Goal: Task Accomplishment & Management: Complete application form

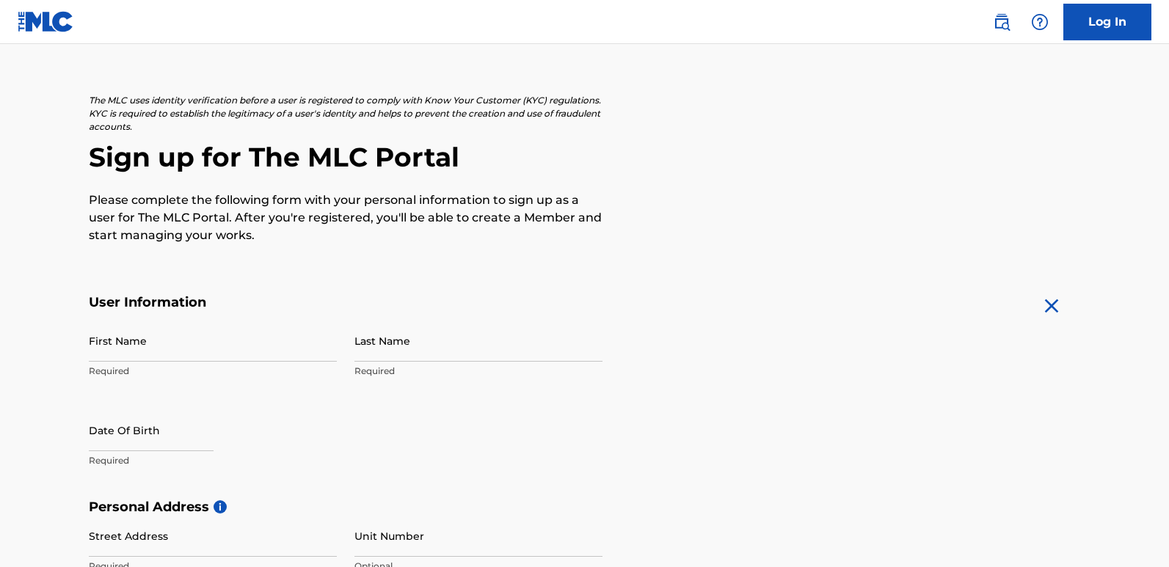
scroll to position [73, 0]
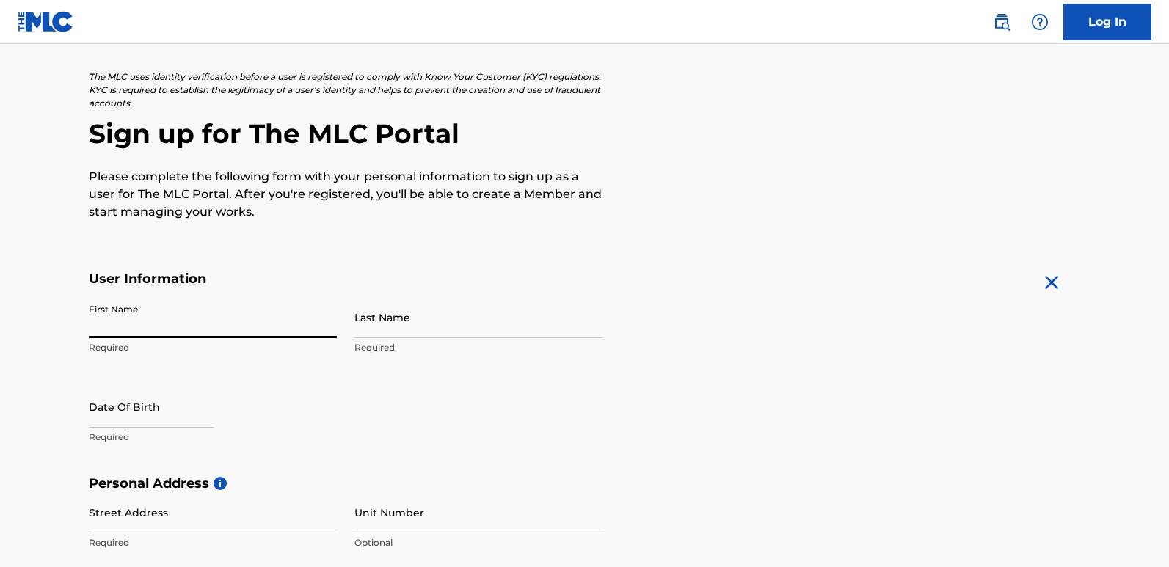
click at [166, 330] on input "First Name" at bounding box center [213, 318] width 248 height 42
type input "BARAKA"
type input "[PERSON_NAME]"
type input "41117"
type input "4111"
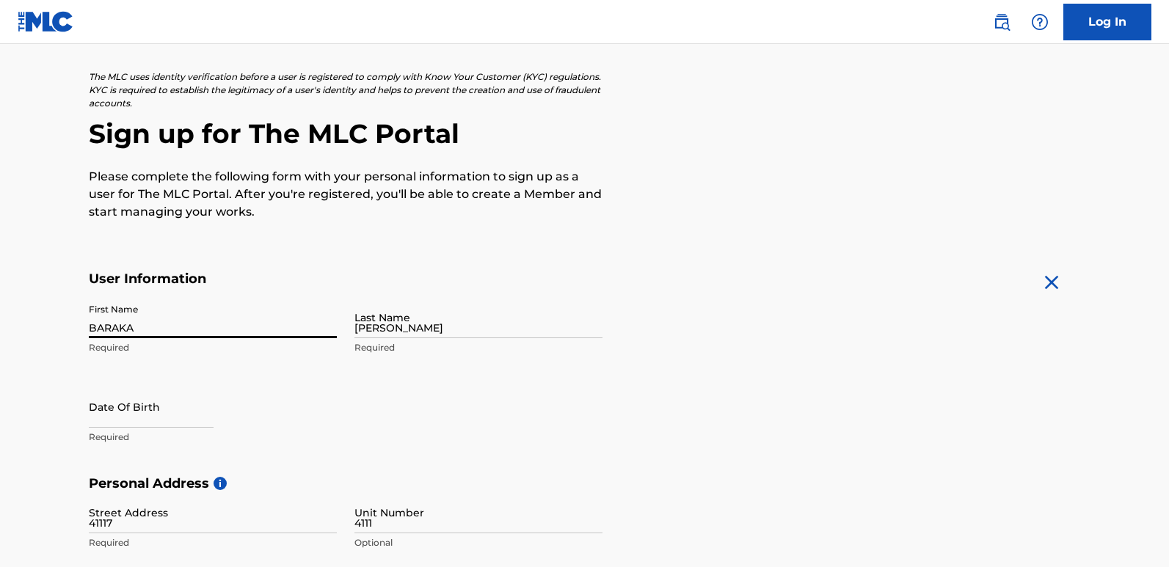
type input "DODOMA"
type input "[GEOGRAPHIC_DATA]"
type input "41111"
type input "622"
type input "192176"
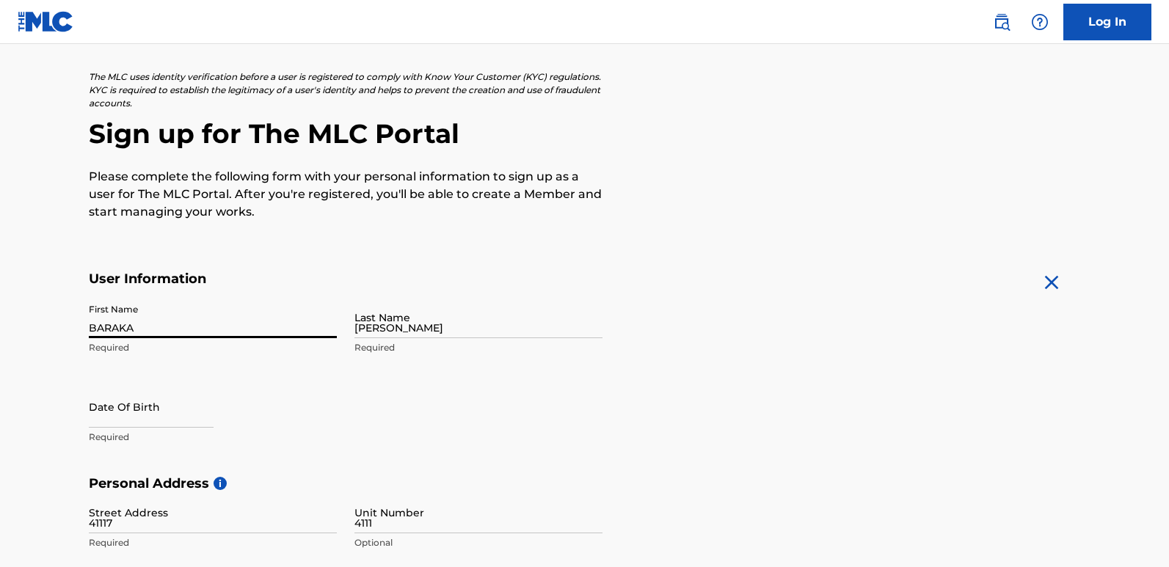
type input "[EMAIL_ADDRESS][DOMAIN_NAME]"
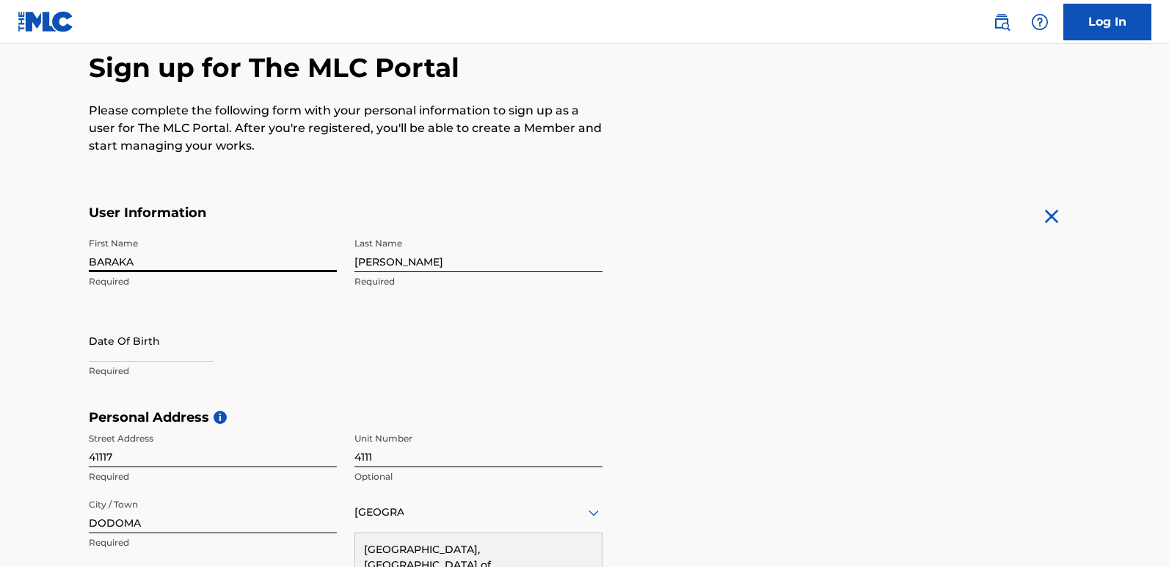
select select "7"
select select "2025"
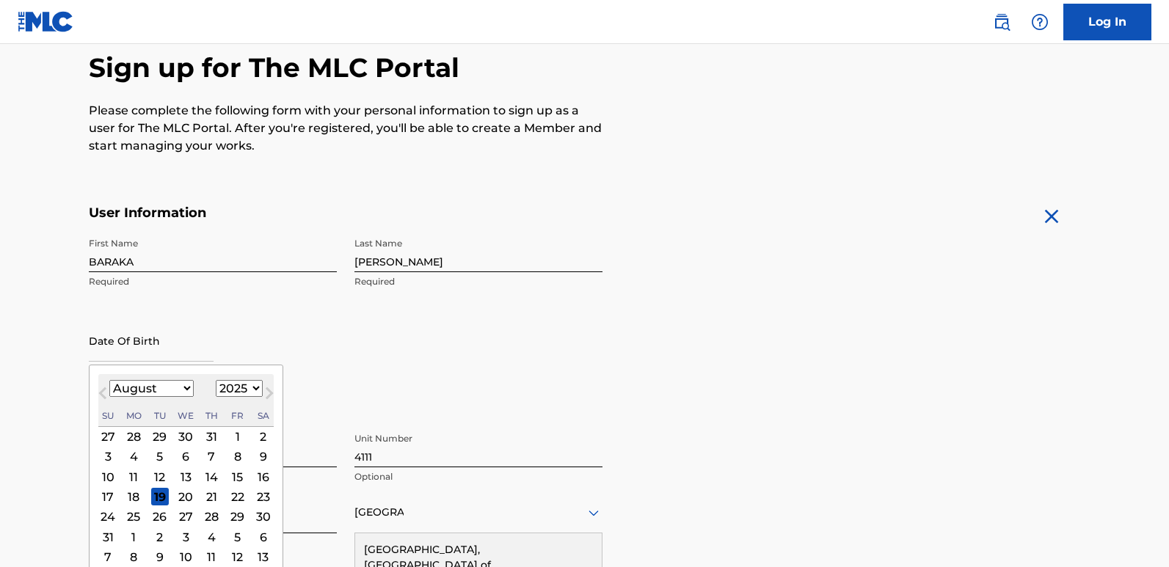
click at [161, 352] on input "text" at bounding box center [151, 341] width 125 height 42
type input "[DATE]"
select select "0"
select select "1999"
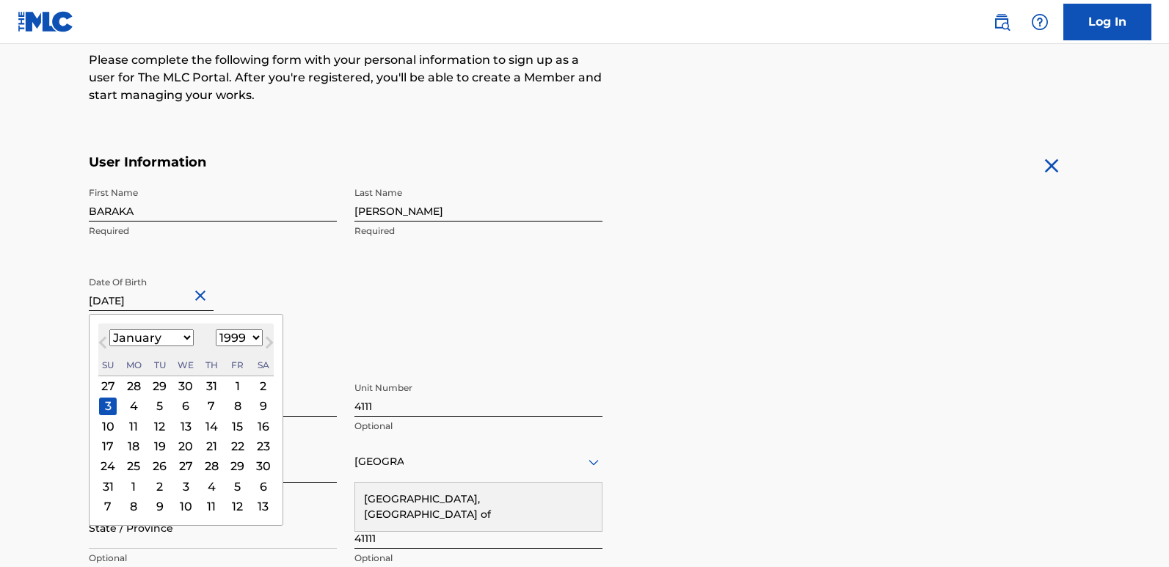
scroll to position [286, 0]
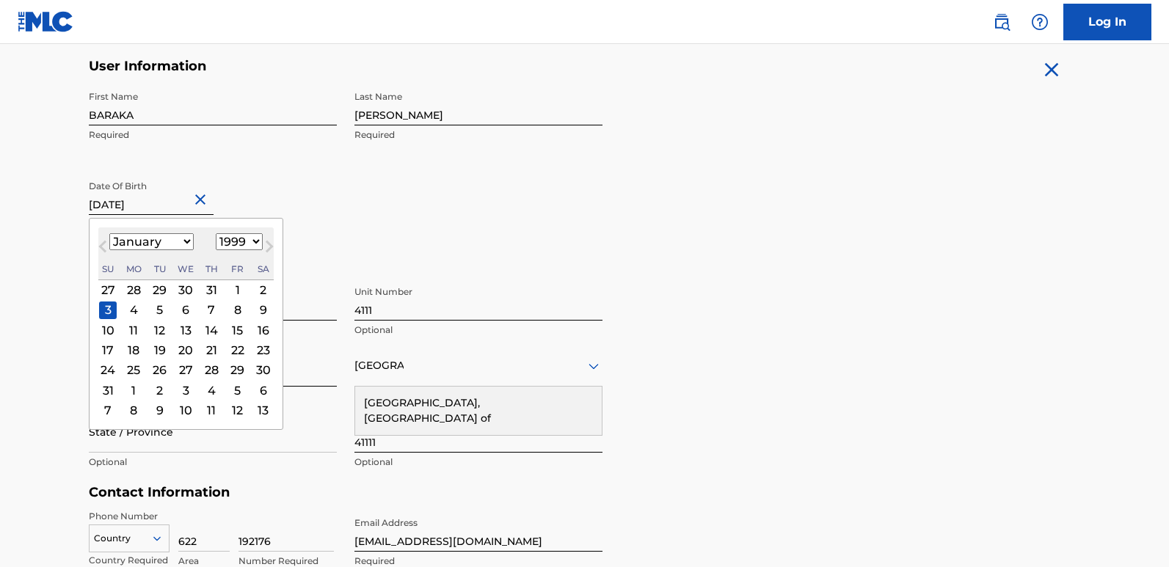
click at [491, 248] on div "First Name [PERSON_NAME] Required Last Name [PERSON_NAME] Date Of Birth [DEMOGR…" at bounding box center [346, 173] width 514 height 179
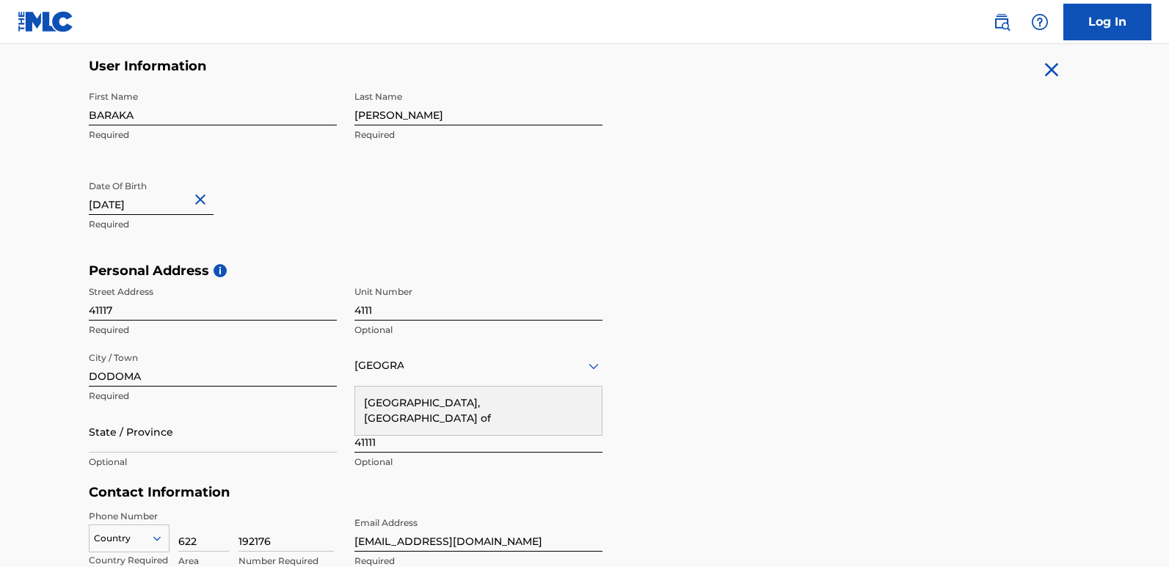
click at [399, 404] on div "[GEOGRAPHIC_DATA], [GEOGRAPHIC_DATA] of" at bounding box center [478, 411] width 247 height 48
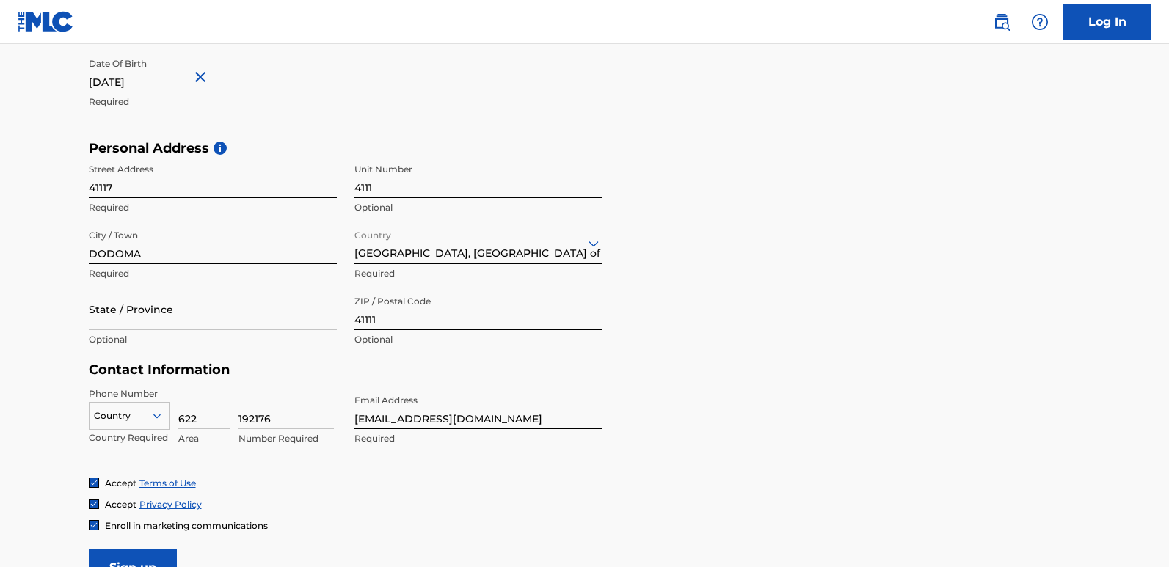
scroll to position [433, 0]
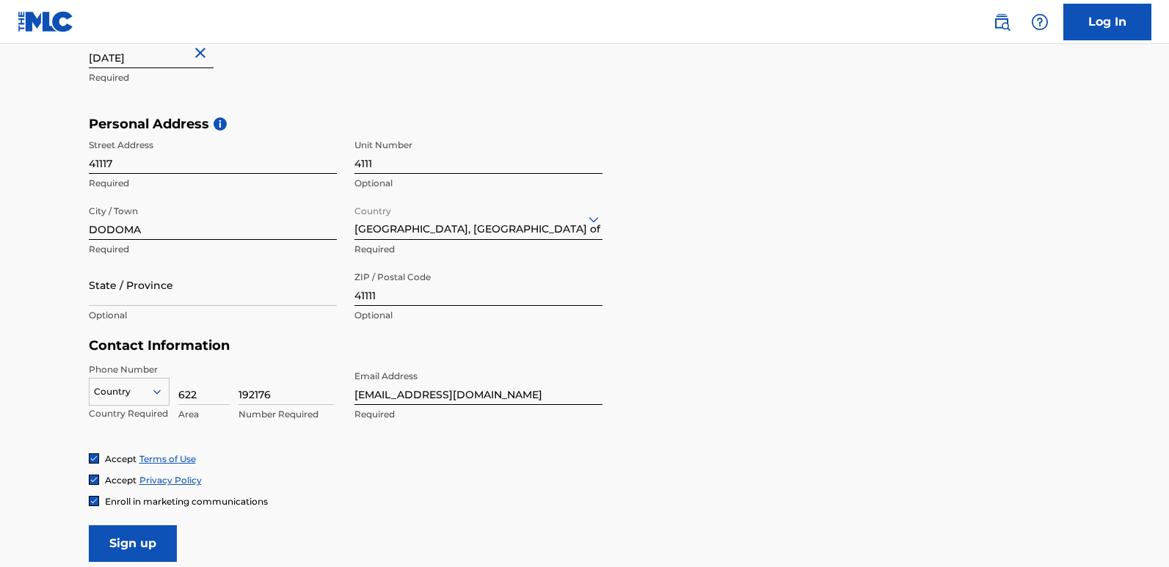
click at [188, 293] on input "State / Province" at bounding box center [213, 285] width 248 height 42
type input "Dodoma Area C"
click at [189, 300] on input "Dodoma Area C" at bounding box center [213, 285] width 248 height 42
drag, startPoint x: 189, startPoint y: 300, endPoint x: 38, endPoint y: 294, distance: 151.3
click at [38, 294] on main "The MLC uses identity verification before a user is registered to comply with K…" at bounding box center [584, 128] width 1169 height 1034
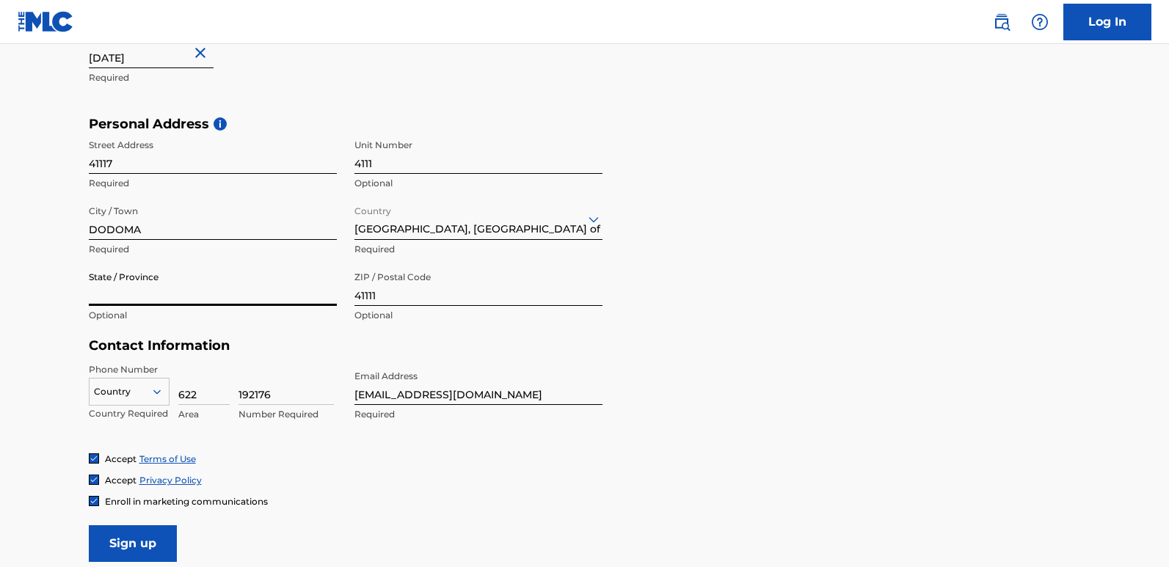
click at [101, 299] on input "State / Province" at bounding box center [213, 285] width 248 height 42
type input "Area C"
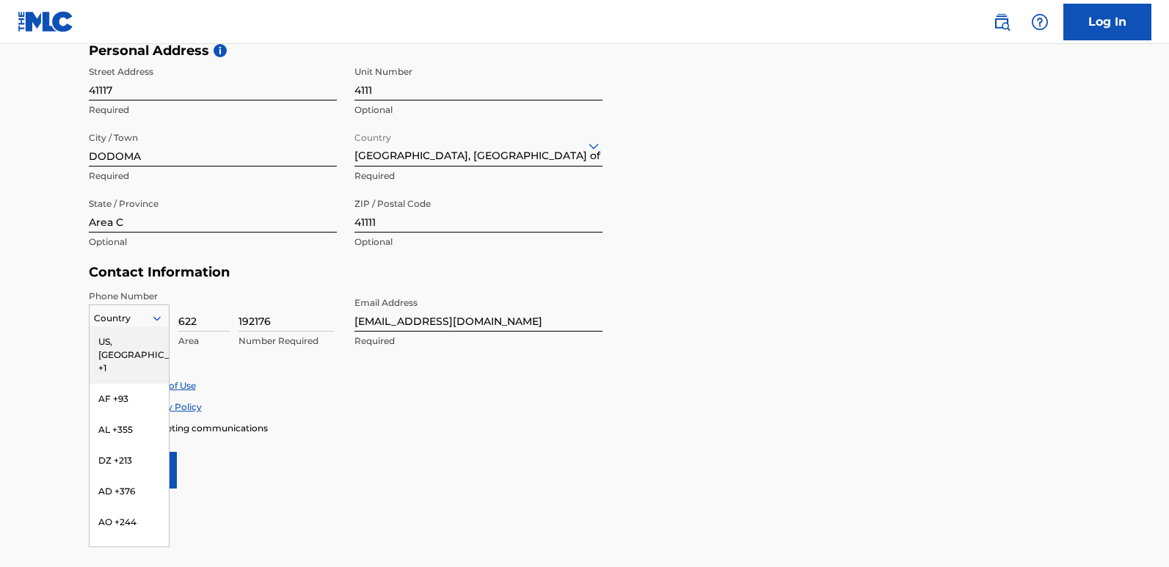
click at [117, 320] on div at bounding box center [129, 319] width 79 height 16
click at [127, 376] on div "TZ +255" at bounding box center [129, 360] width 79 height 31
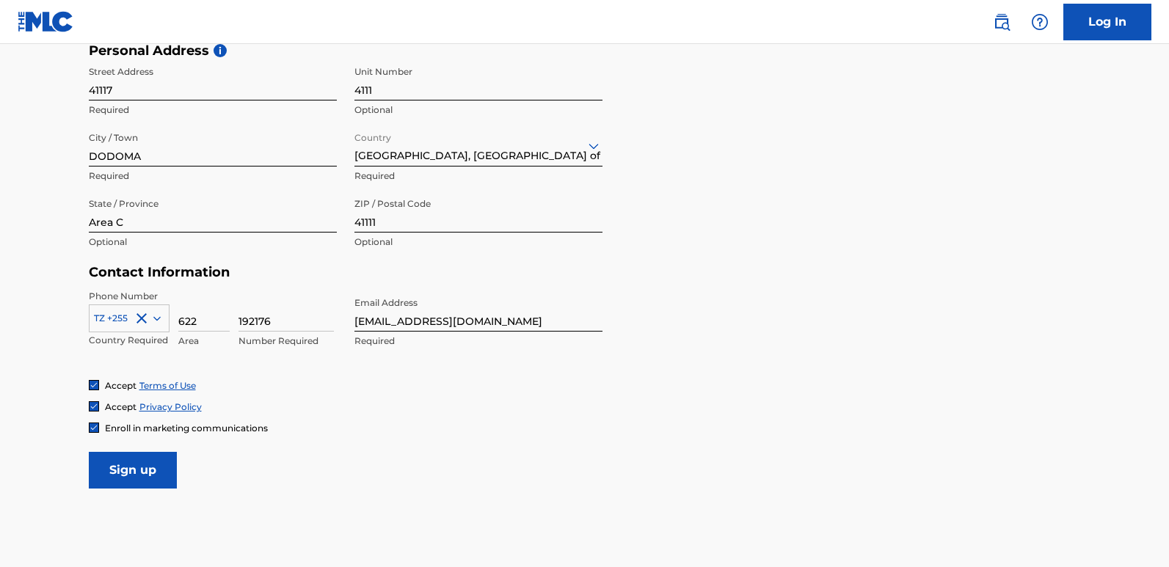
click at [144, 472] on input "Sign up" at bounding box center [133, 470] width 88 height 37
click at [150, 464] on input "Sign up" at bounding box center [133, 470] width 88 height 37
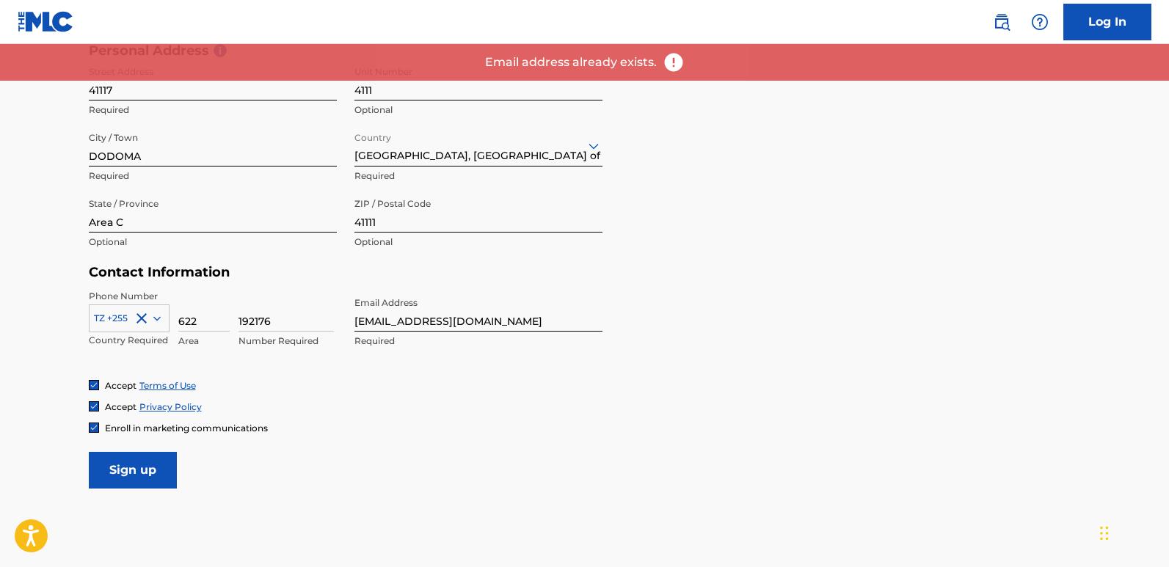
click at [1085, 18] on link "Log In" at bounding box center [1108, 22] width 88 height 37
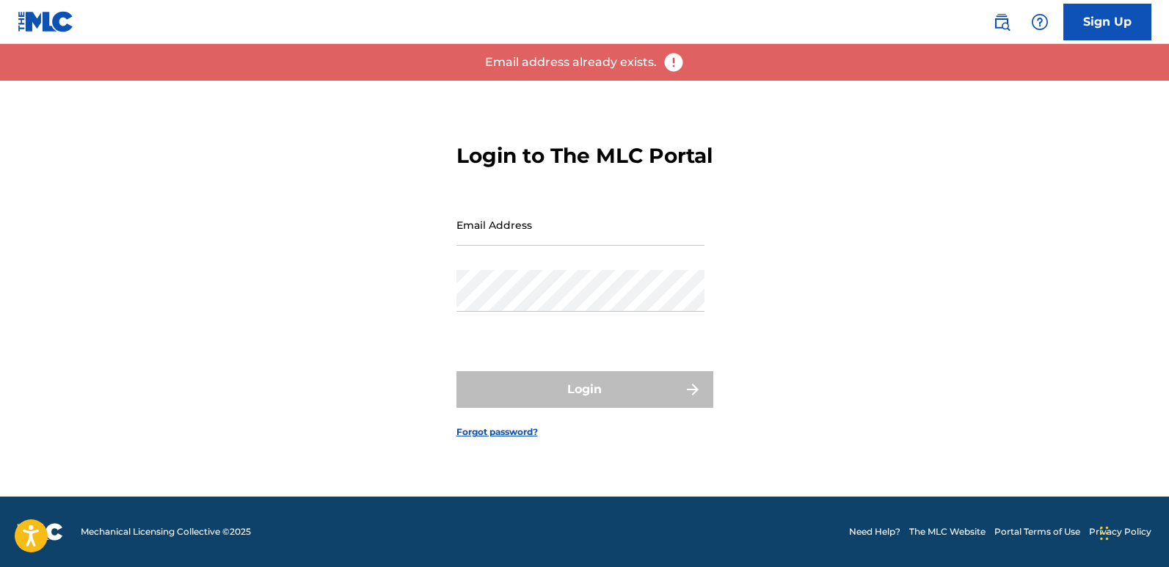
scroll to position [0, 0]
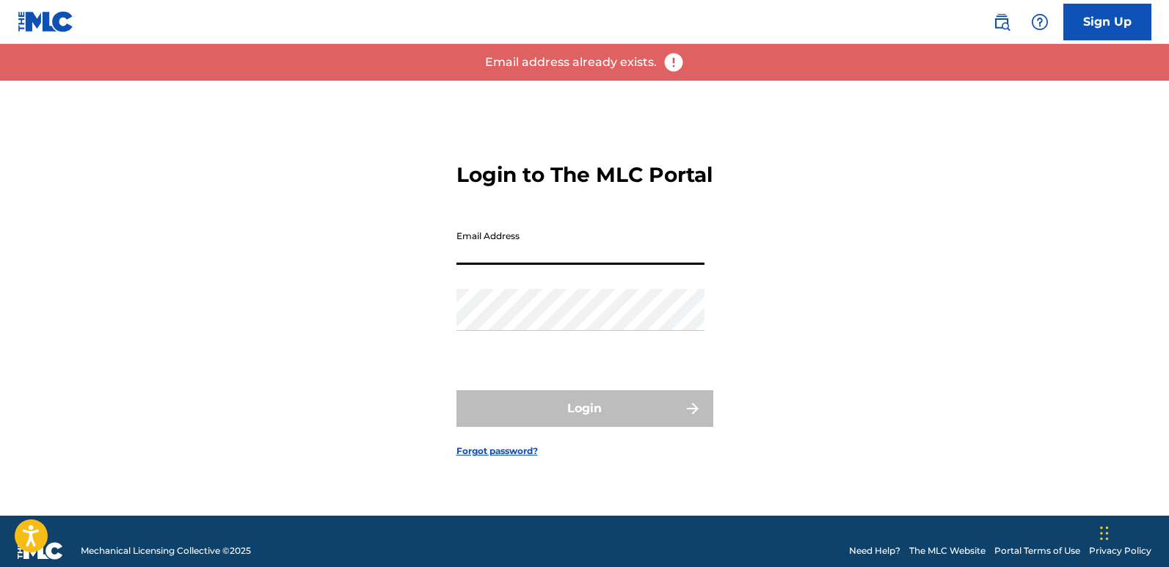
click at [471, 248] on input "Email Address" at bounding box center [581, 244] width 248 height 42
type input "[EMAIL_ADDRESS][DOMAIN_NAME]"
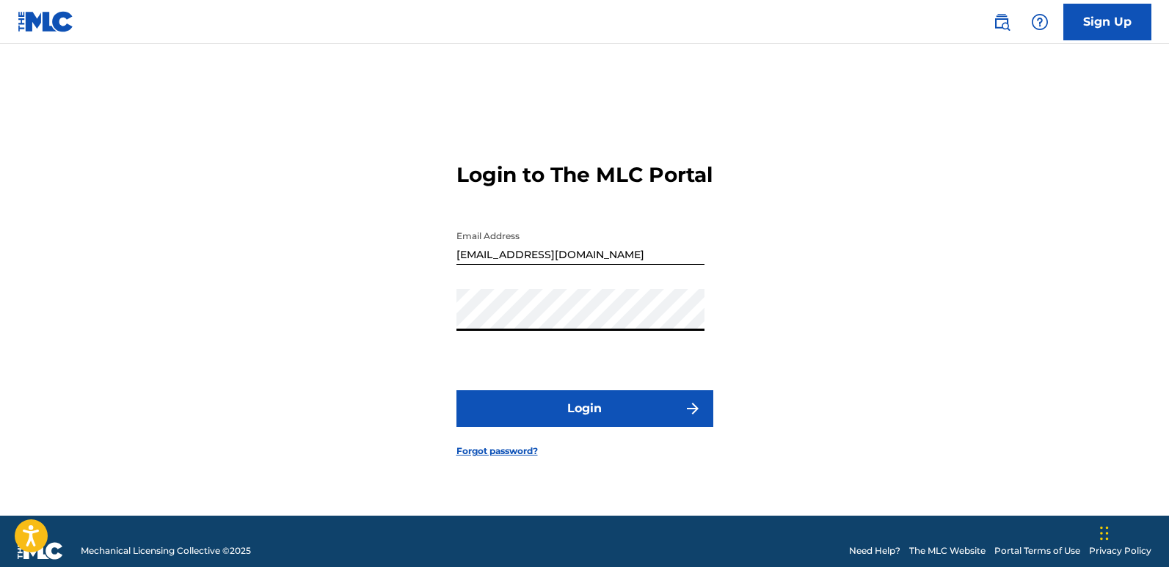
click at [457, 391] on button "Login" at bounding box center [585, 409] width 257 height 37
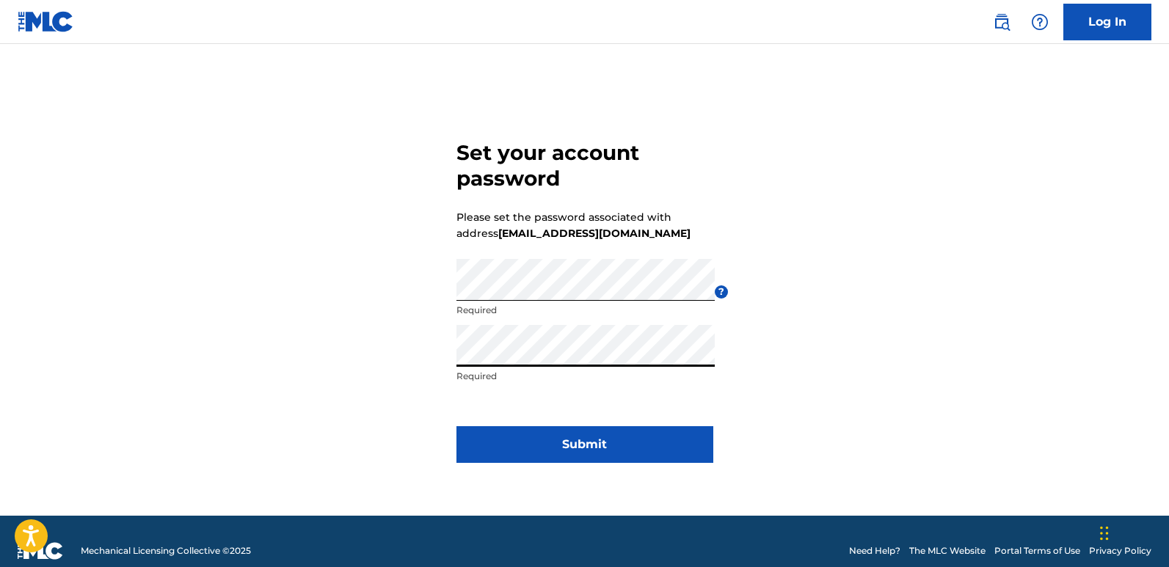
click at [589, 436] on button "Submit" at bounding box center [585, 444] width 257 height 37
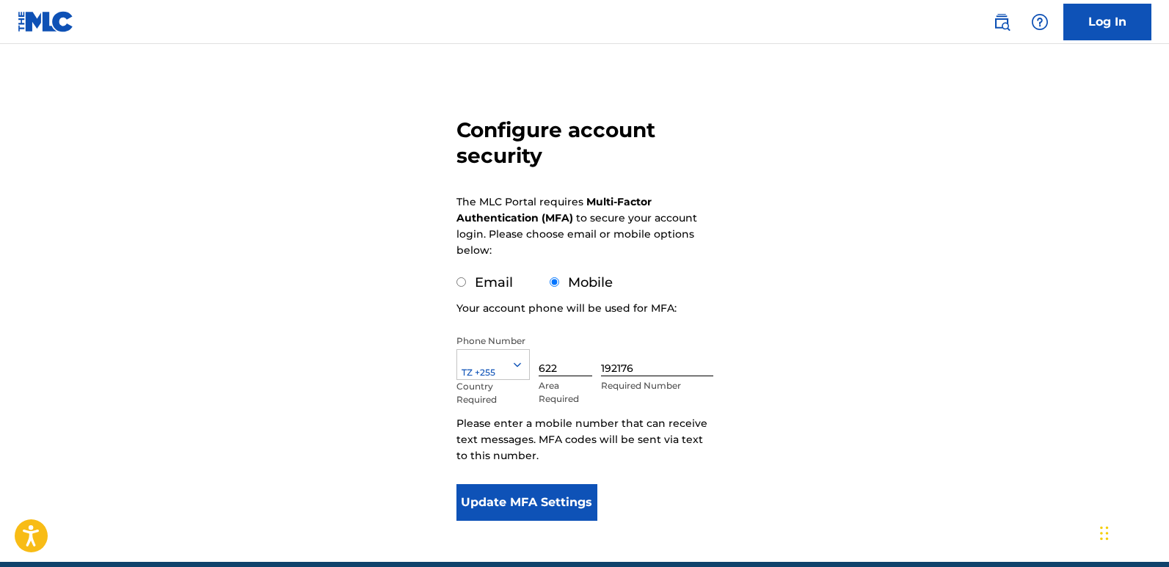
scroll to position [139, 0]
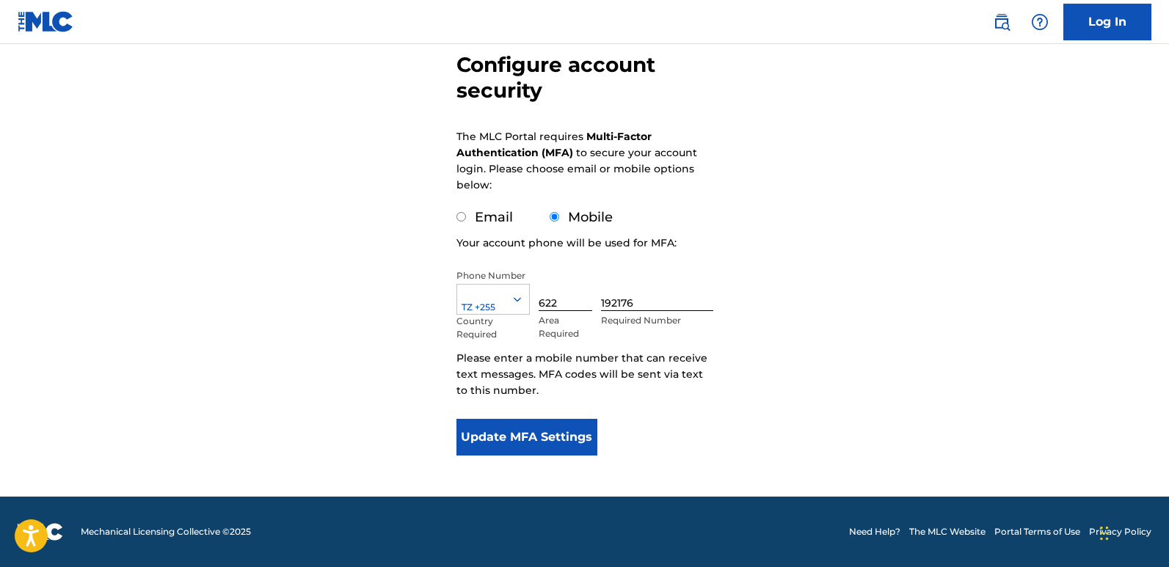
click at [472, 221] on div "Email" at bounding box center [485, 218] width 57 height 20
click at [462, 216] on input "Email" at bounding box center [462, 217] width 10 height 10
radio input "true"
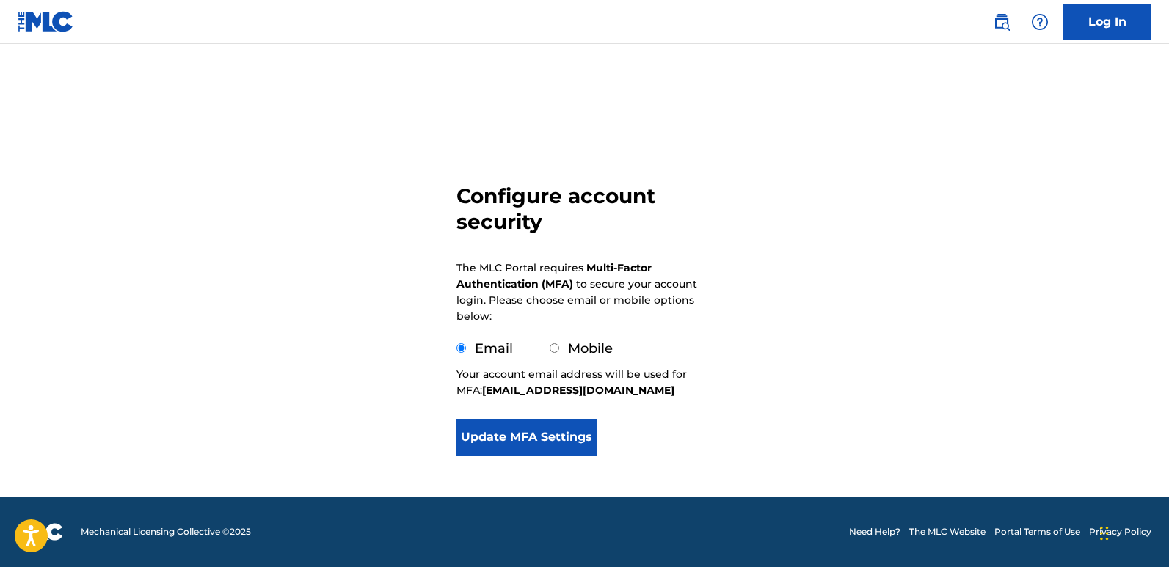
scroll to position [7, 0]
click at [549, 439] on button "Update MFA Settings" at bounding box center [528, 437] width 142 height 37
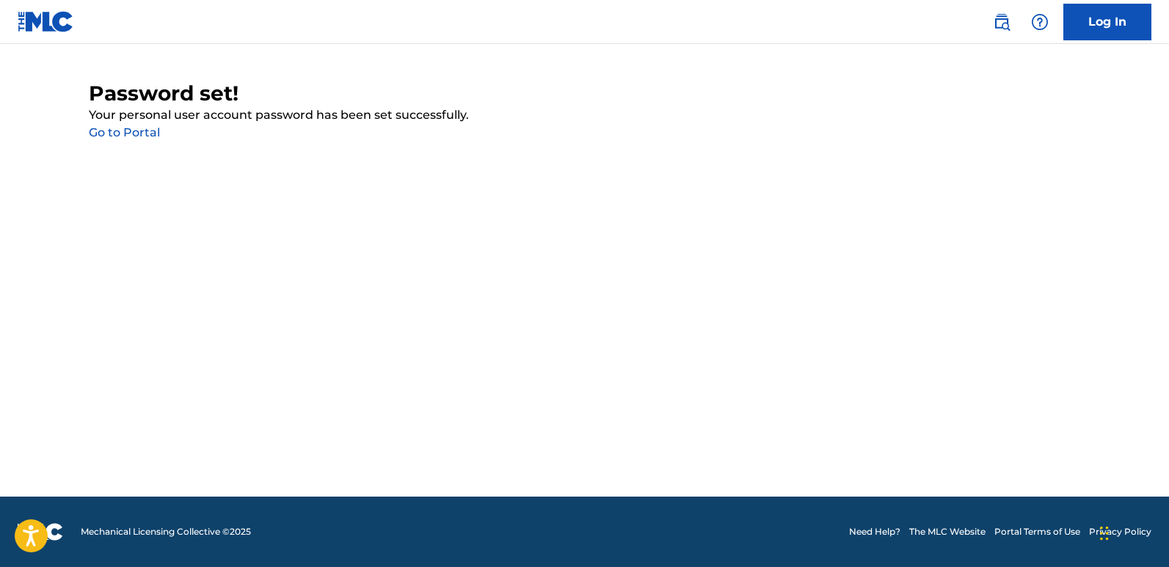
click at [138, 131] on link "Go to Portal" at bounding box center [124, 133] width 71 height 14
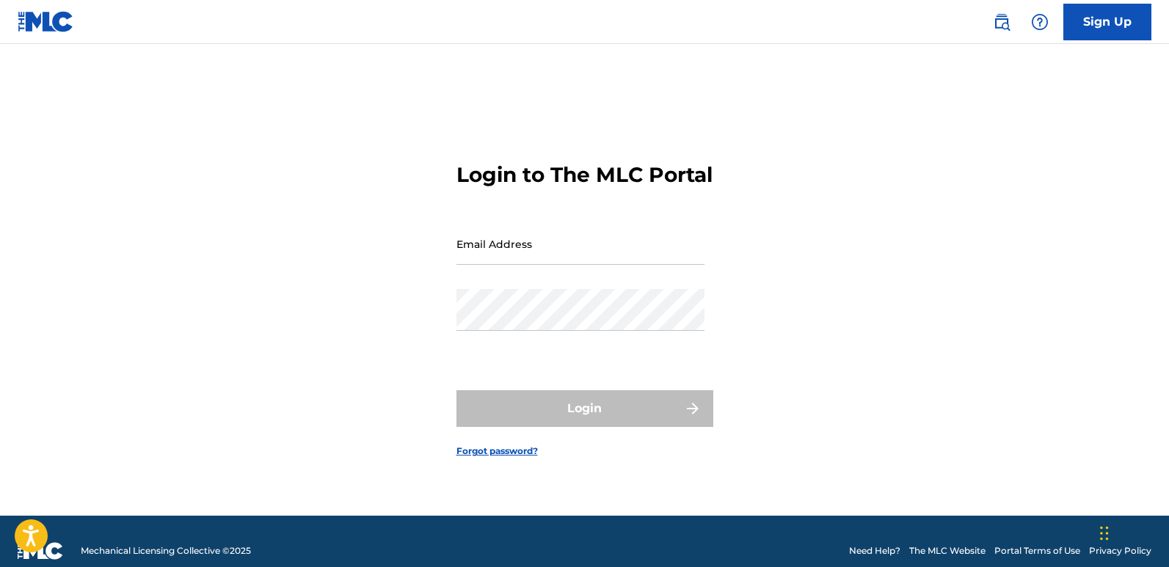
drag, startPoint x: 557, startPoint y: 258, endPoint x: 556, endPoint y: 274, distance: 16.2
click at [557, 258] on input "Email Address" at bounding box center [581, 244] width 248 height 42
type input "[EMAIL_ADDRESS][DOMAIN_NAME]"
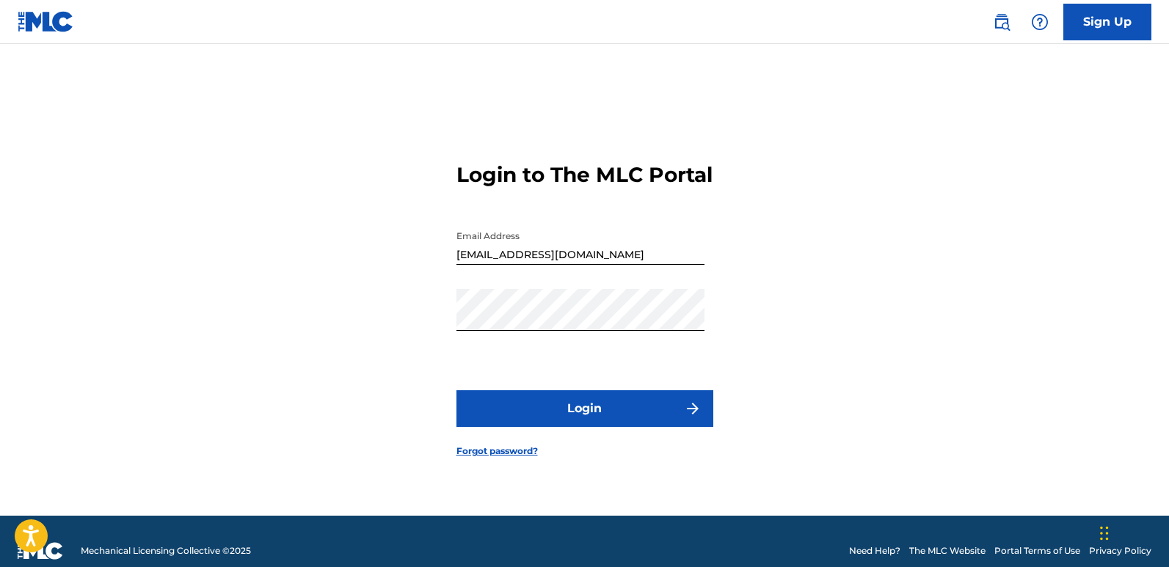
click at [591, 422] on button "Login" at bounding box center [585, 409] width 257 height 37
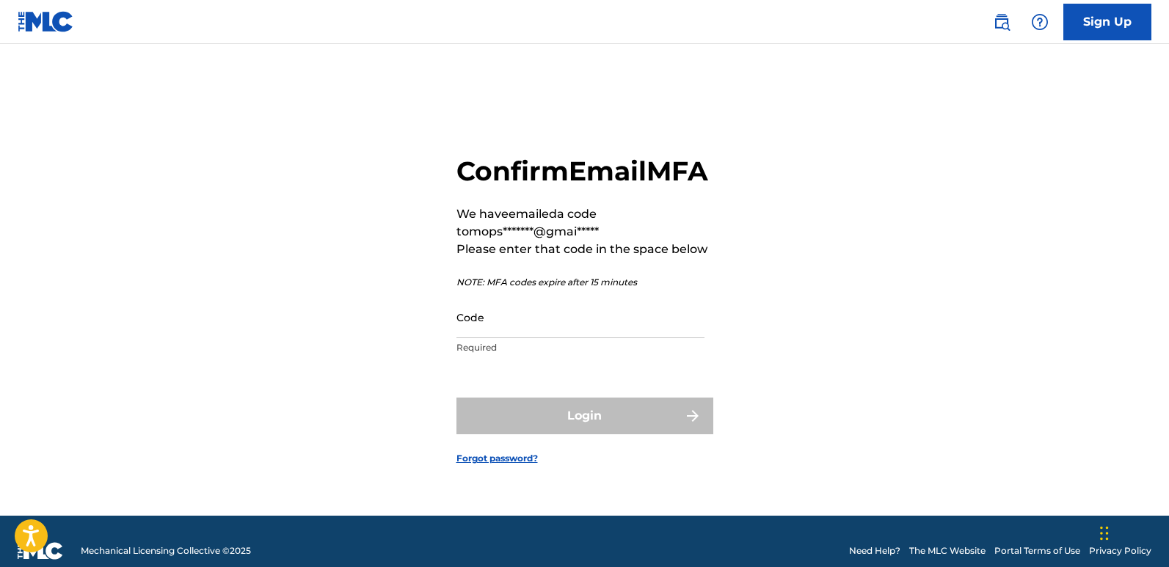
click at [532, 338] on input "Code" at bounding box center [581, 318] width 248 height 42
paste input "695071"
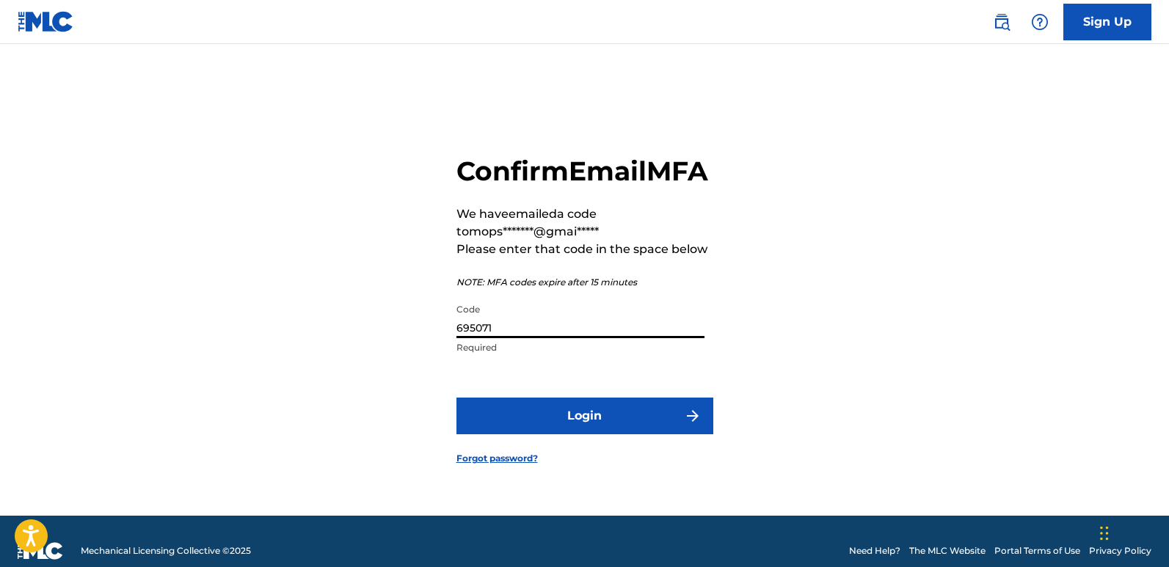
type input "695071"
click at [457, 398] on button "Login" at bounding box center [585, 416] width 257 height 37
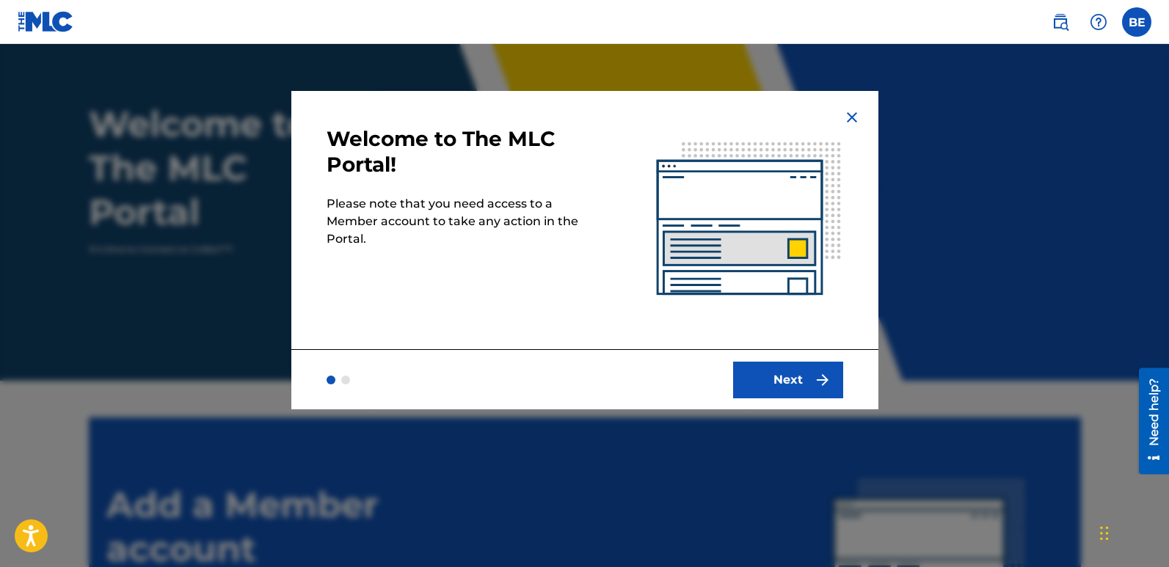
scroll to position [73, 0]
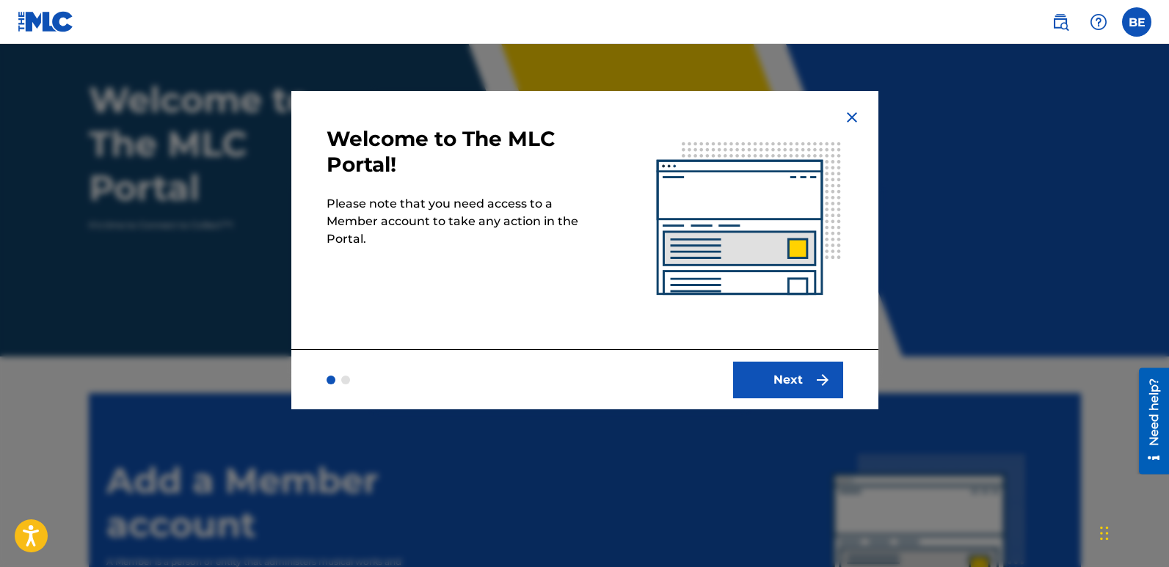
click at [770, 378] on button "Next" at bounding box center [788, 380] width 110 height 37
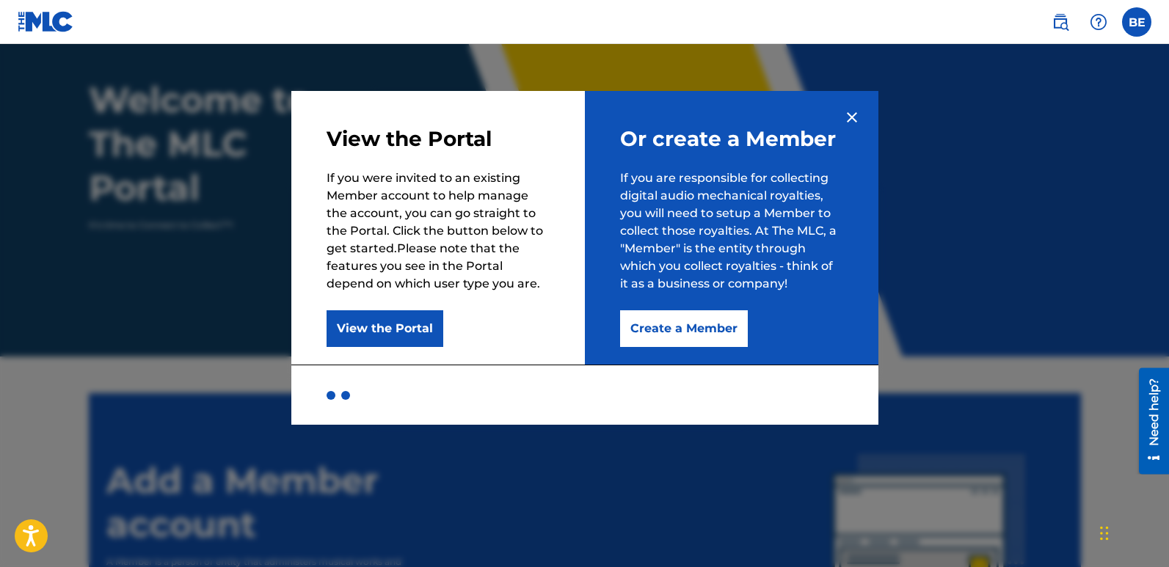
click at [697, 333] on button "Create a Member" at bounding box center [684, 329] width 128 height 37
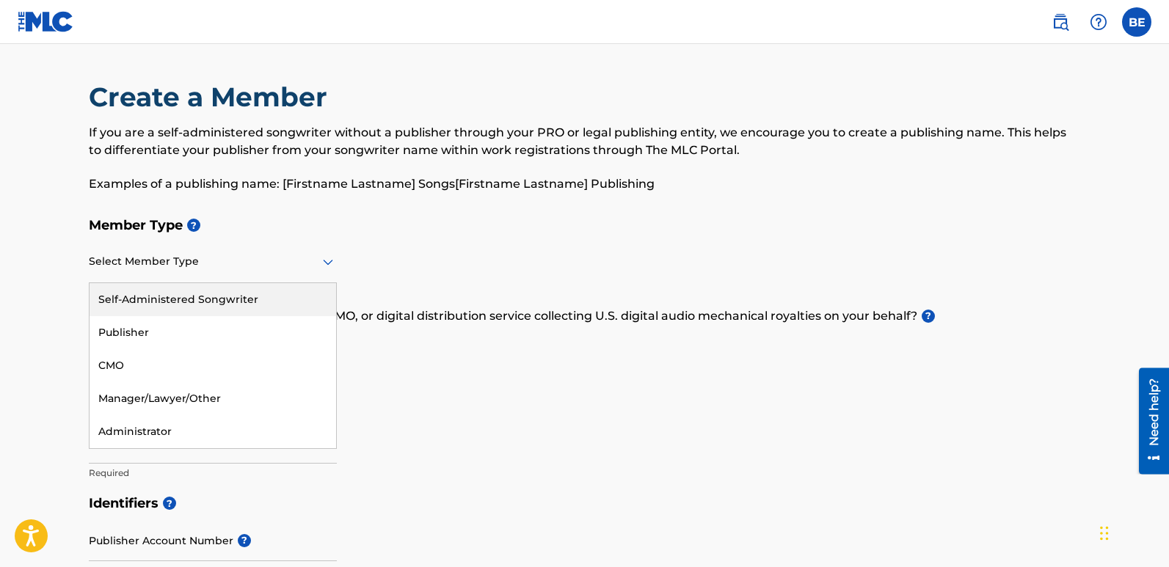
click at [214, 264] on div at bounding box center [213, 262] width 248 height 18
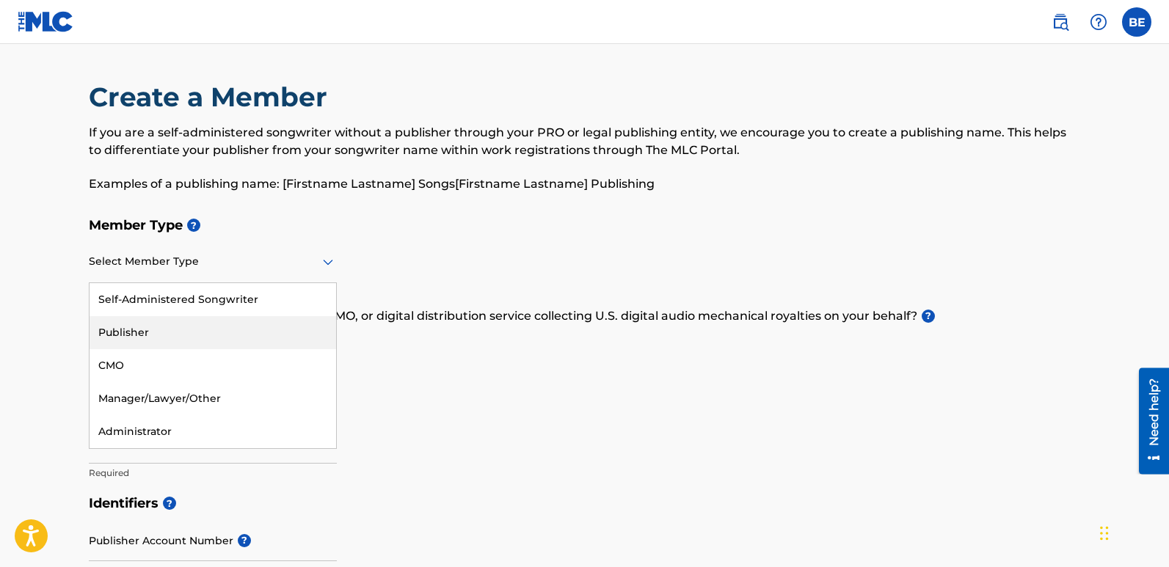
click at [140, 333] on div "Publisher" at bounding box center [213, 332] width 247 height 33
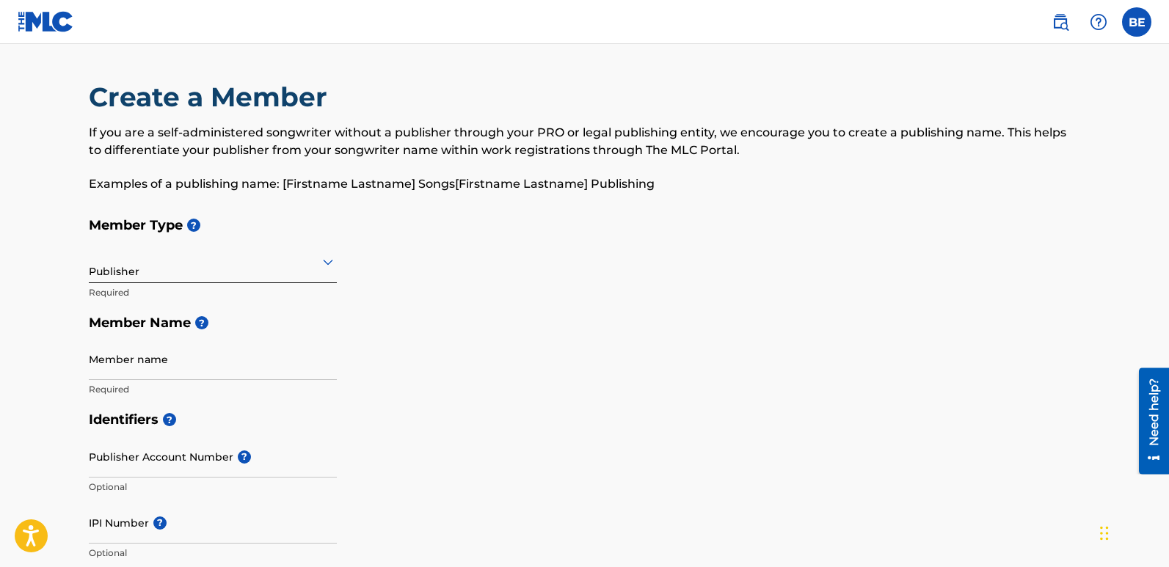
click at [184, 356] on input "Member name" at bounding box center [213, 359] width 248 height 42
type input "BARAKA DAUD EDWARD"
type input "41117"
type input "4111"
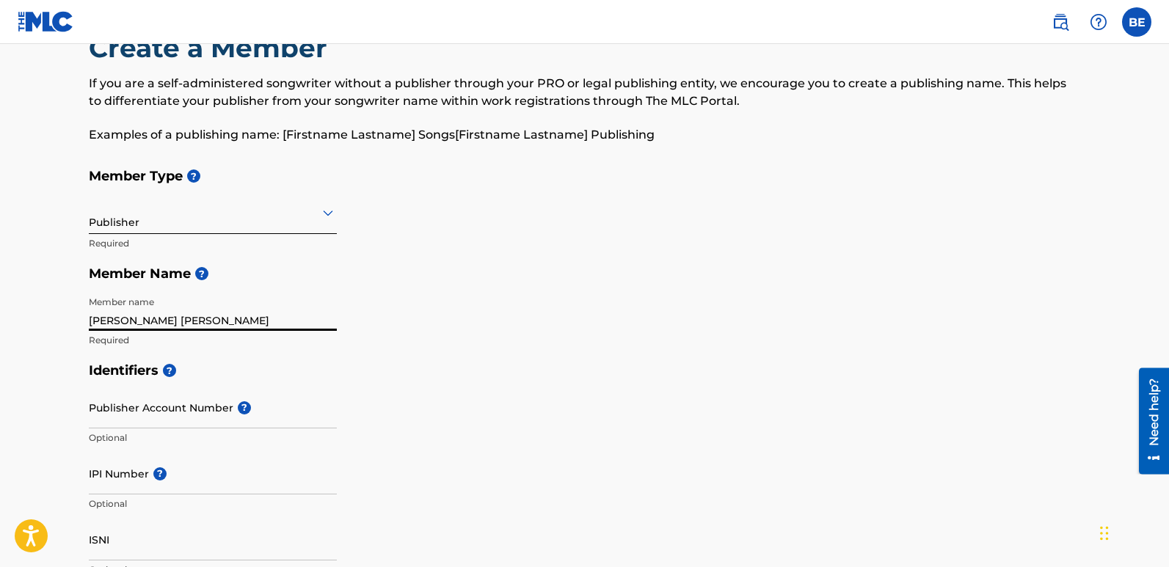
scroll to position [73, 0]
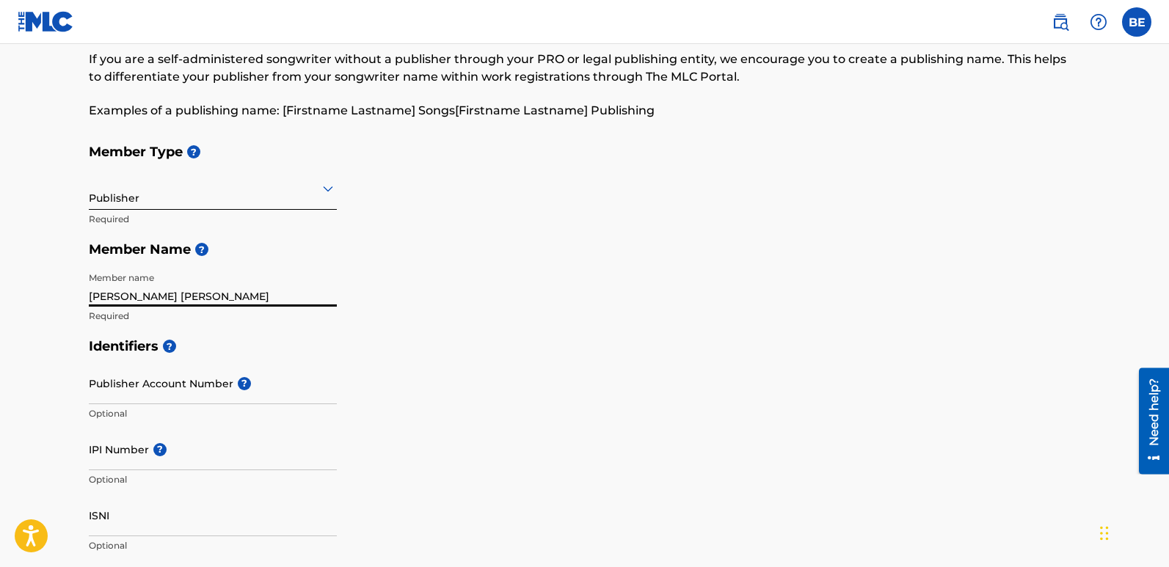
click at [220, 393] on input "Publisher Account Number ?" at bounding box center [213, 384] width 248 height 42
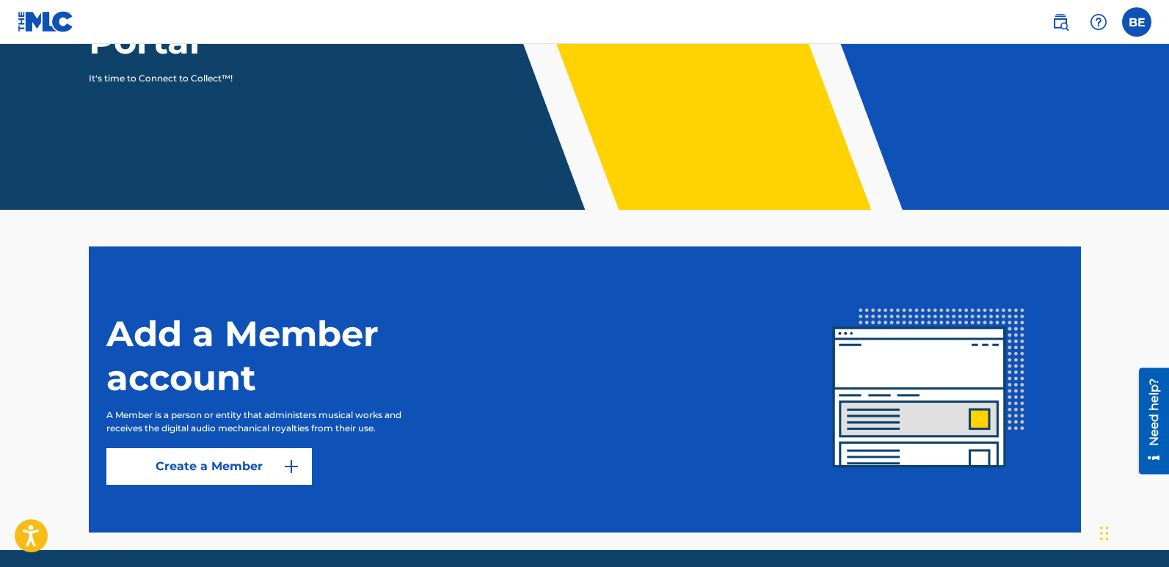
scroll to position [274, 0]
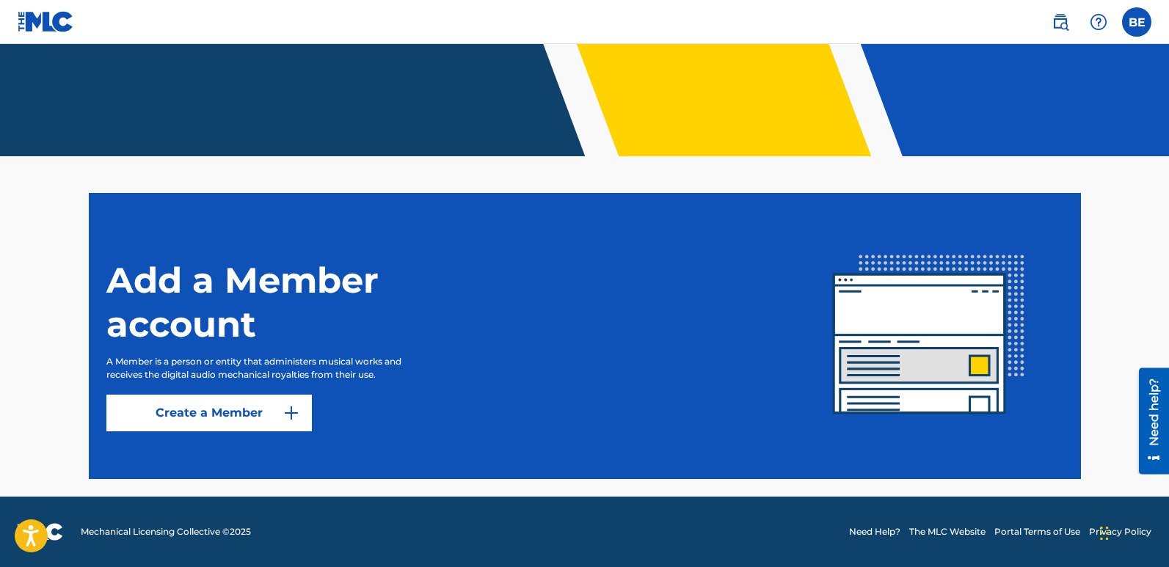
click at [225, 415] on link "Create a Member" at bounding box center [209, 413] width 206 height 37
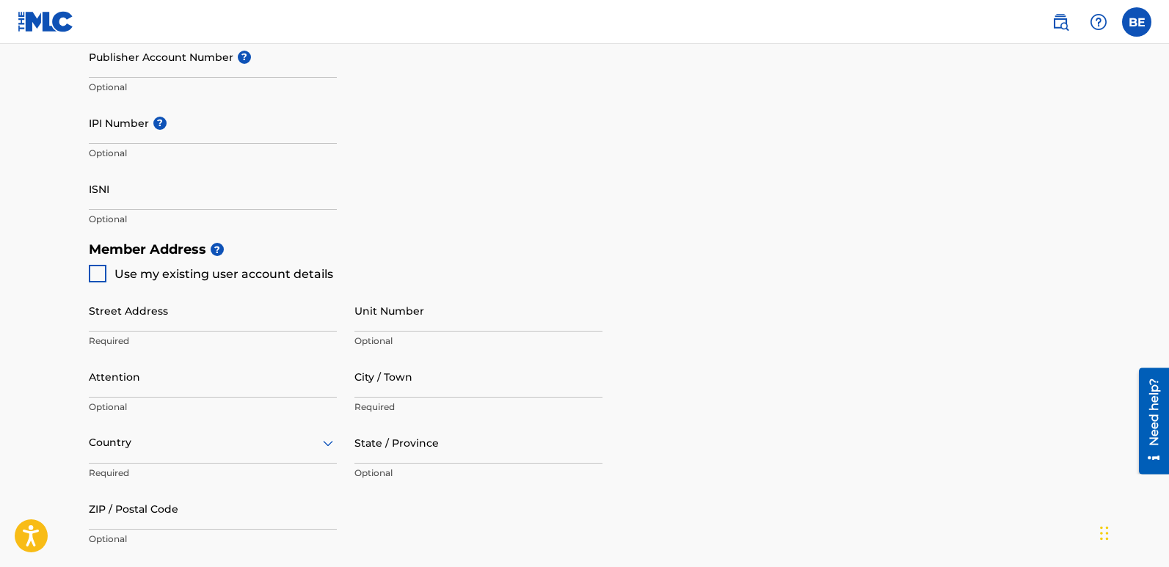
scroll to position [352, 0]
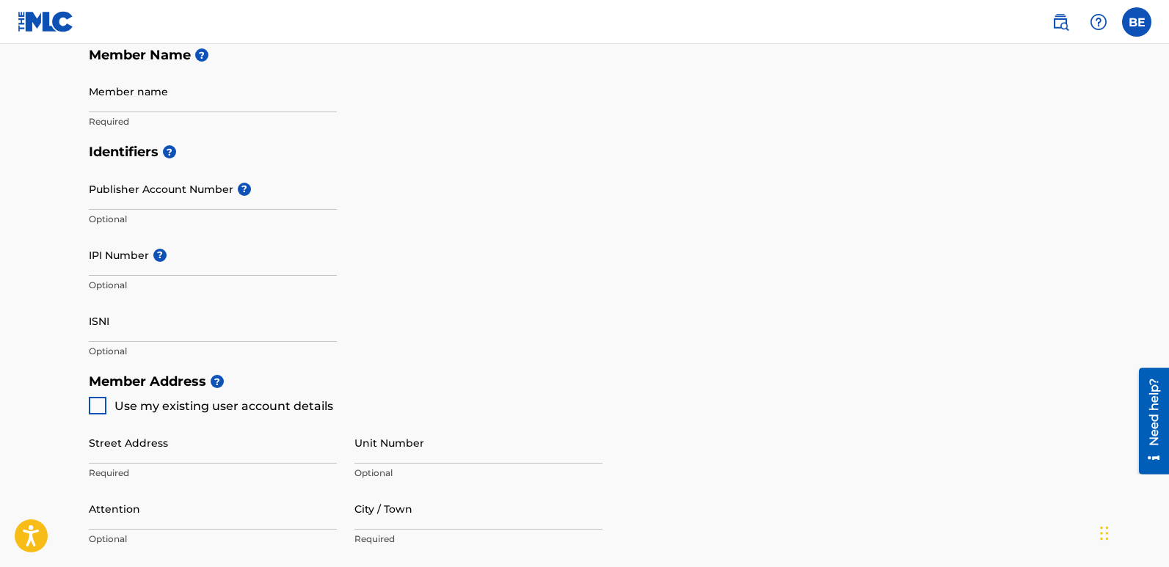
click at [257, 192] on input "Publisher Account Number ?" at bounding box center [213, 189] width 248 height 42
click at [204, 260] on input "IPI Number ?" at bounding box center [213, 255] width 248 height 42
click at [157, 332] on input "ISNI" at bounding box center [213, 321] width 248 height 42
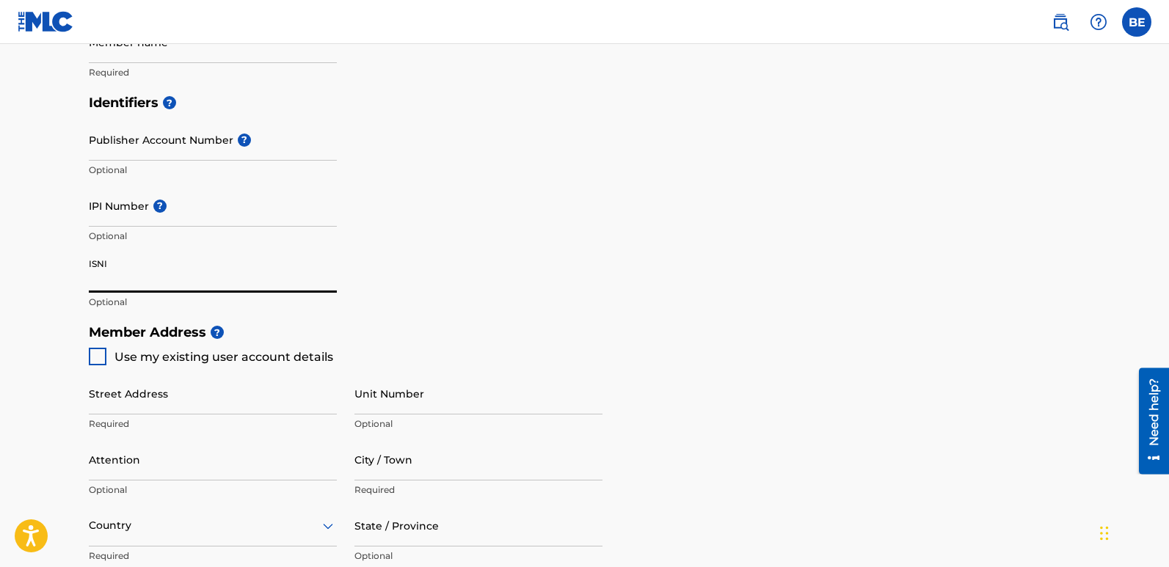
scroll to position [425, 0]
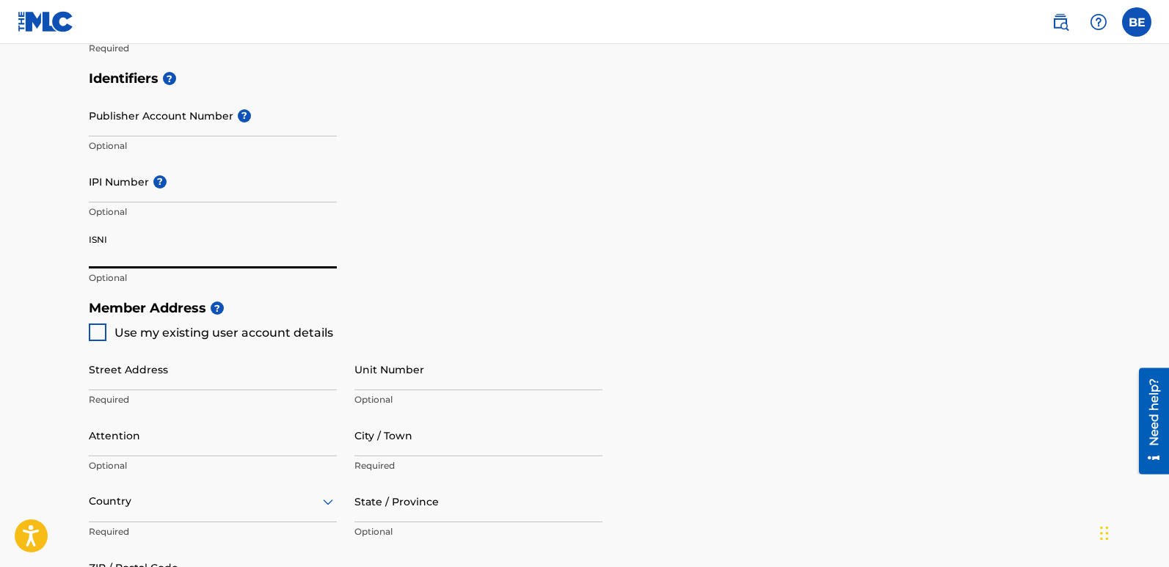
click at [93, 332] on div at bounding box center [98, 333] width 18 height 18
type input "41117"
type input "DODOMA"
type input "Dodoma Area C"
type input "41111"
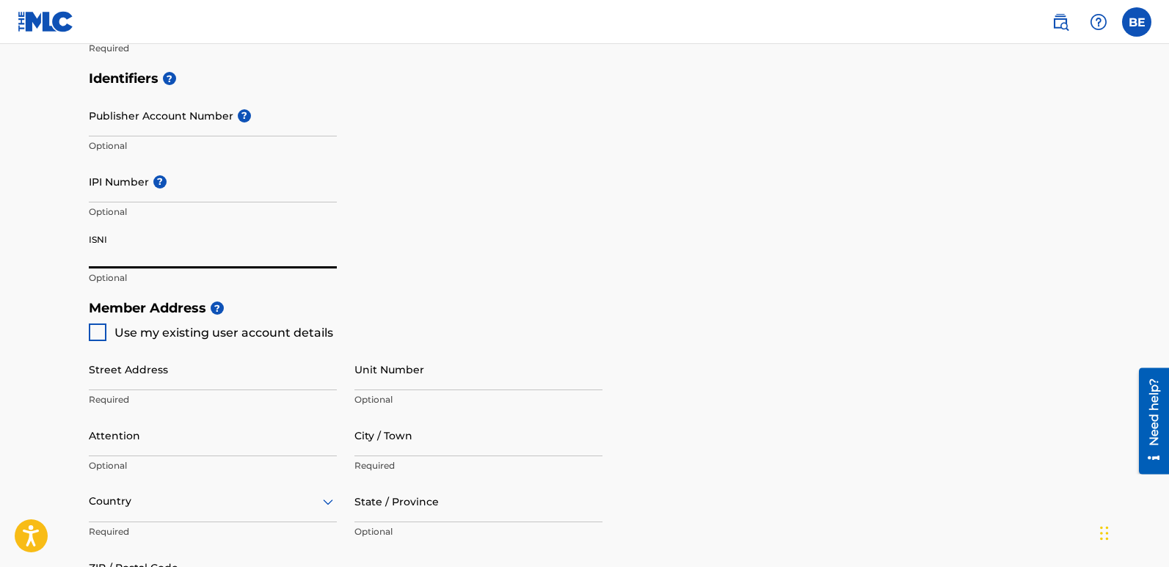
type input "622"
type input "192176"
type input "[EMAIL_ADDRESS][DOMAIN_NAME]"
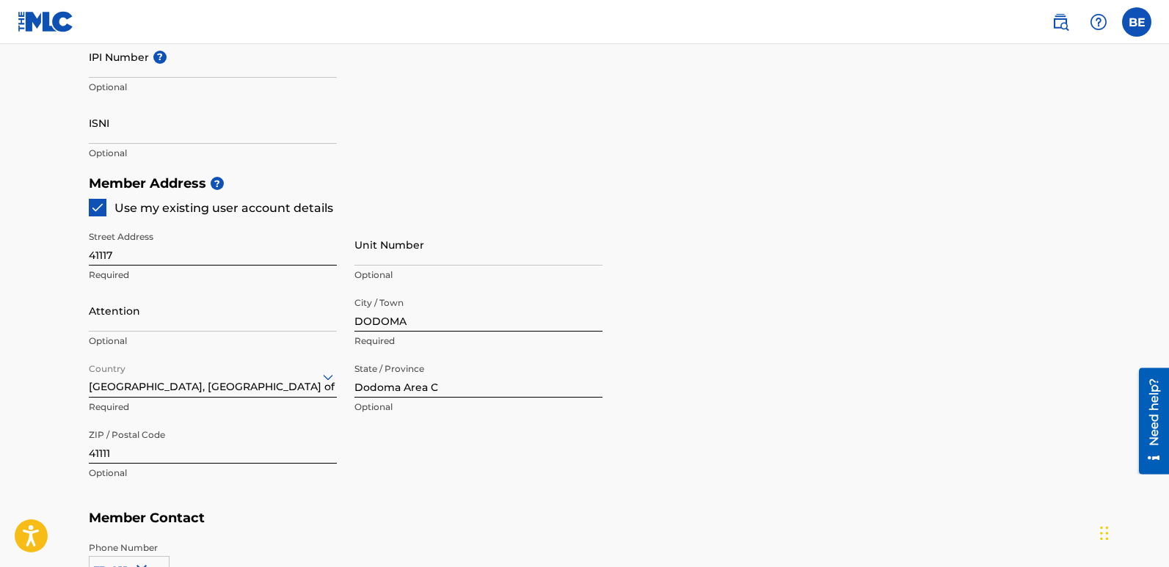
scroll to position [572, 0]
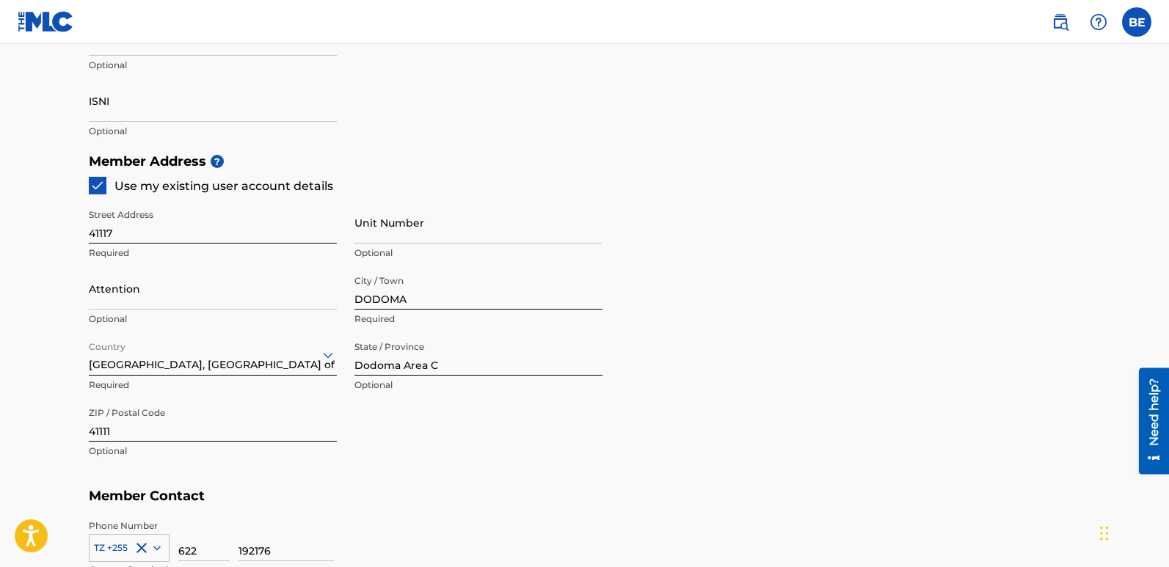
click at [153, 297] on input "Attention" at bounding box center [213, 289] width 248 height 42
type input "BARAKA DAUD EDWARD"
type input "[GEOGRAPHIC_DATA]"
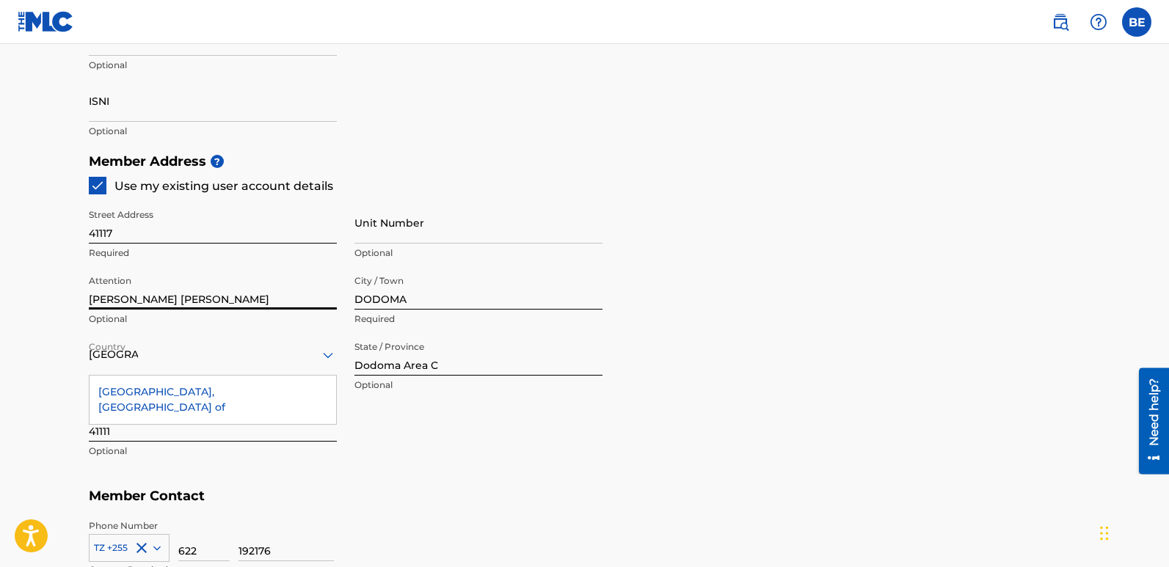
click at [247, 389] on div "[GEOGRAPHIC_DATA], [GEOGRAPHIC_DATA] of" at bounding box center [213, 400] width 247 height 48
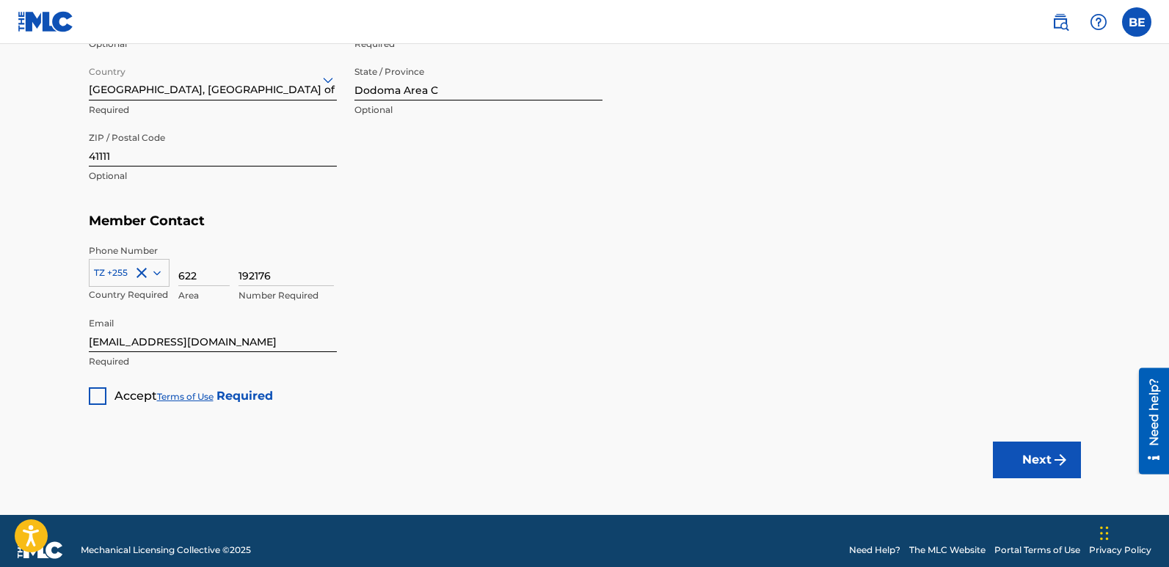
scroll to position [865, 0]
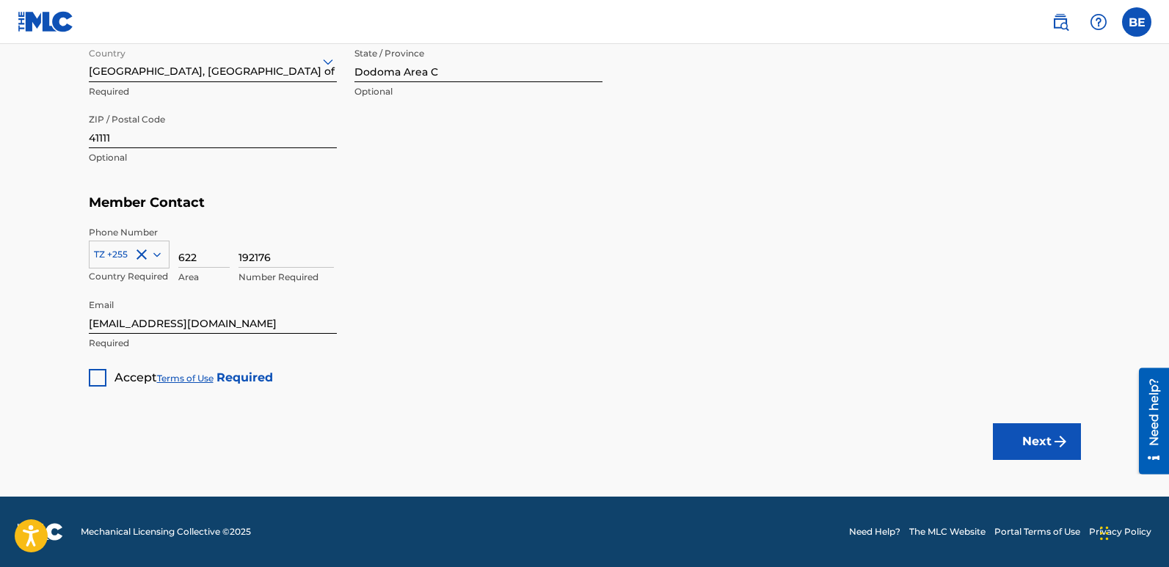
click at [98, 380] on div at bounding box center [98, 378] width 18 height 18
click at [1013, 442] on button "Next" at bounding box center [1037, 442] width 88 height 37
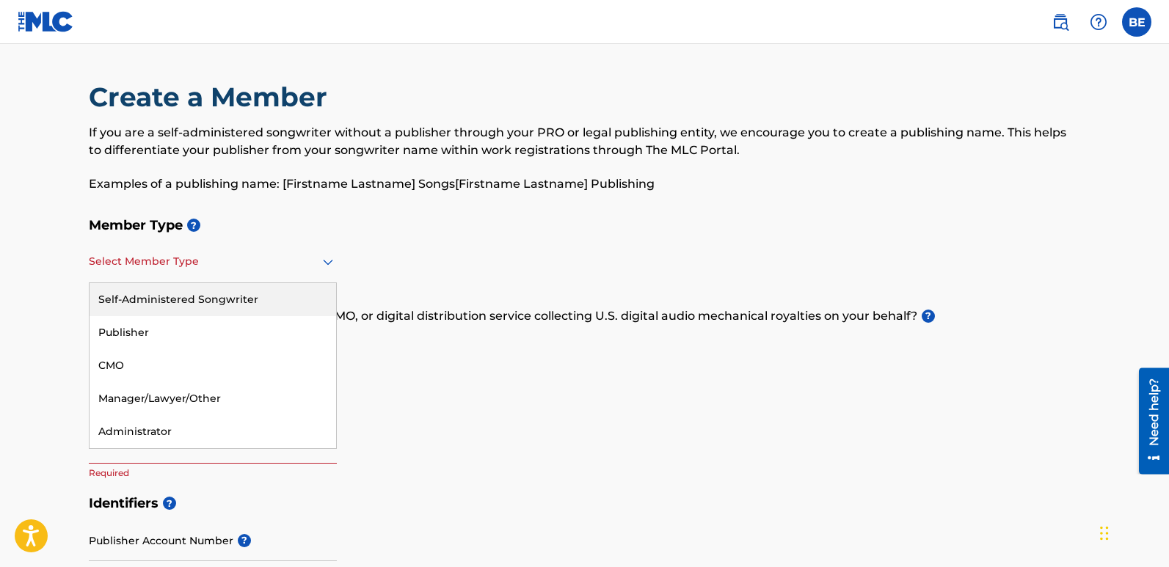
click at [273, 270] on div at bounding box center [213, 262] width 248 height 18
click at [161, 302] on div "Self-Administered Songwriter" at bounding box center [213, 299] width 247 height 33
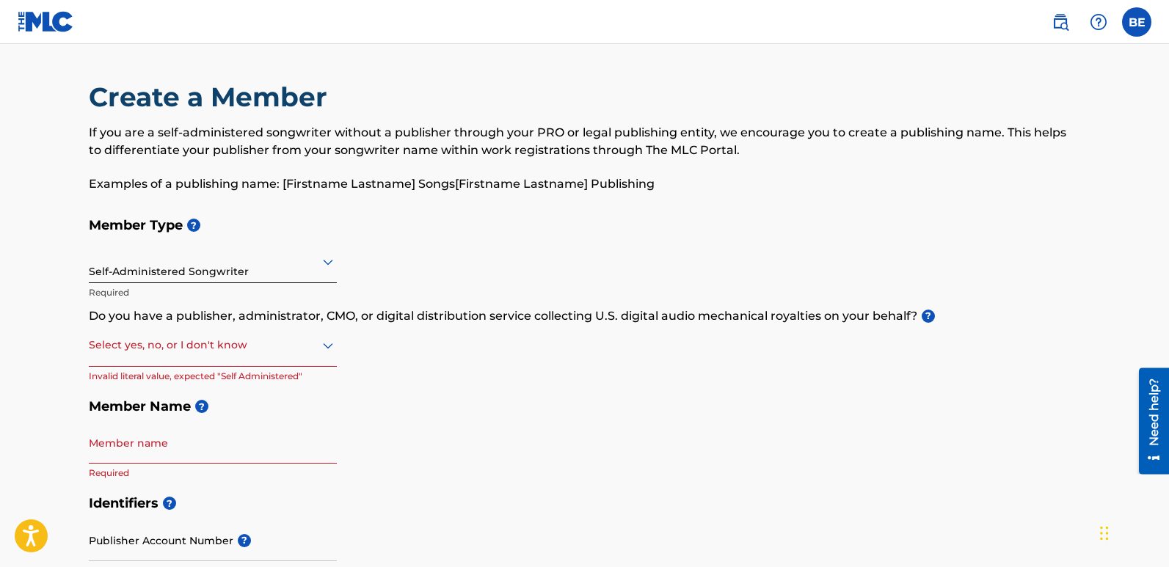
click at [294, 264] on div at bounding box center [213, 262] width 248 height 18
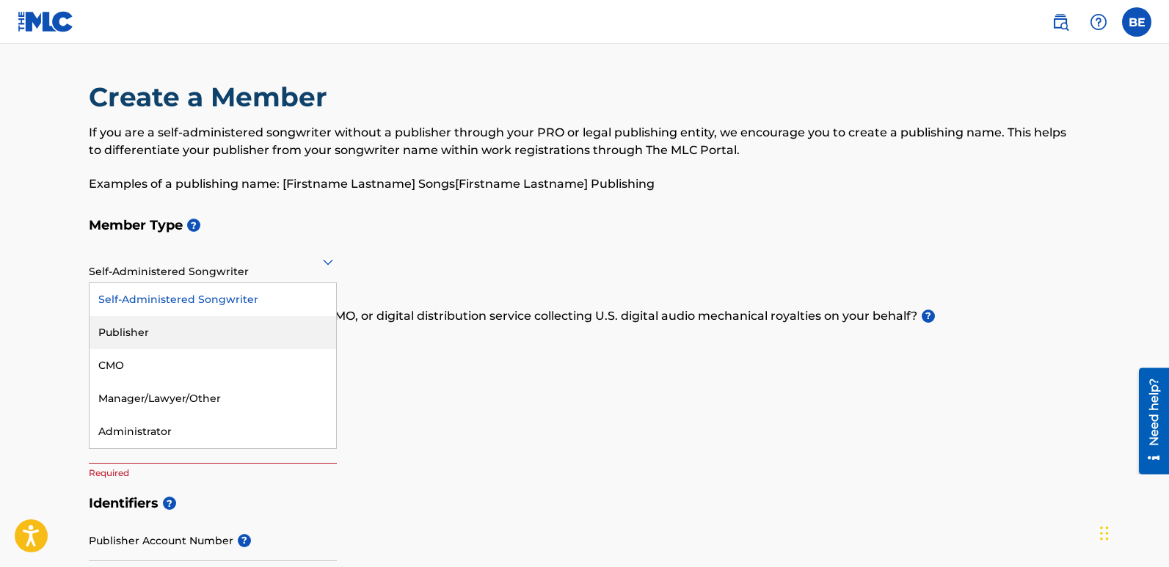
click at [161, 324] on div "Publisher" at bounding box center [213, 332] width 247 height 33
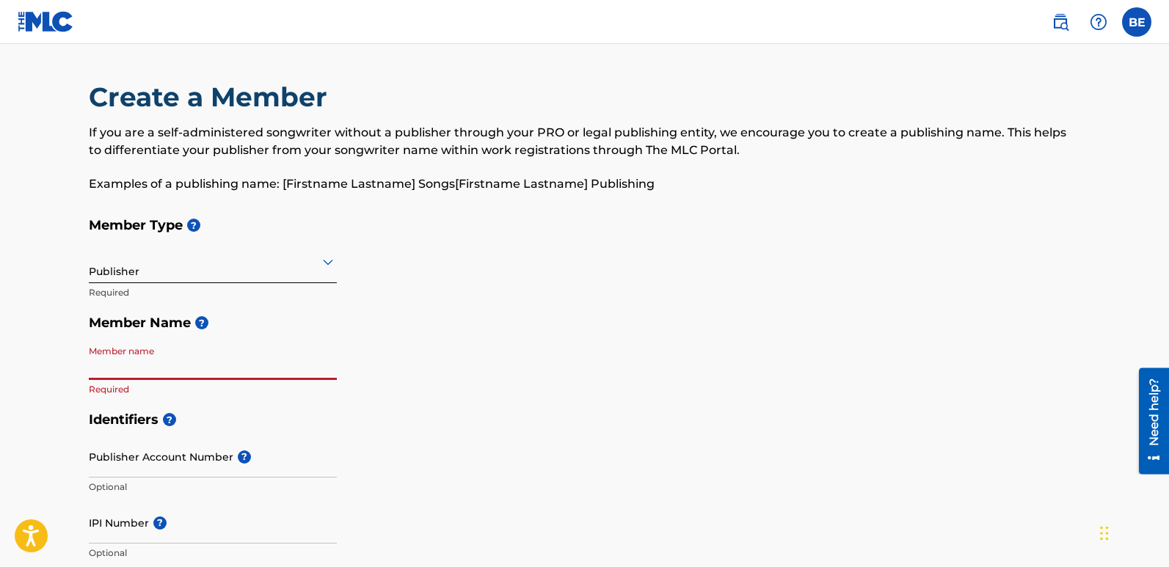
click at [208, 366] on input "Member name" at bounding box center [213, 359] width 248 height 42
type input "BARAKA DAUD EDWARD"
type input "4111"
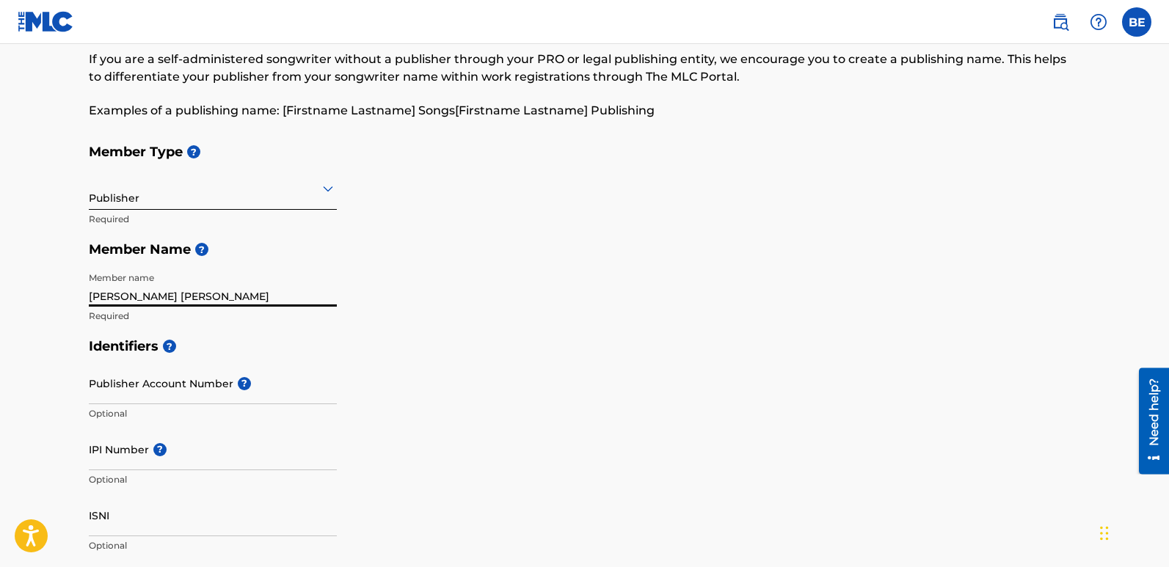
click at [220, 385] on input "Publisher Account Number ?" at bounding box center [213, 384] width 248 height 42
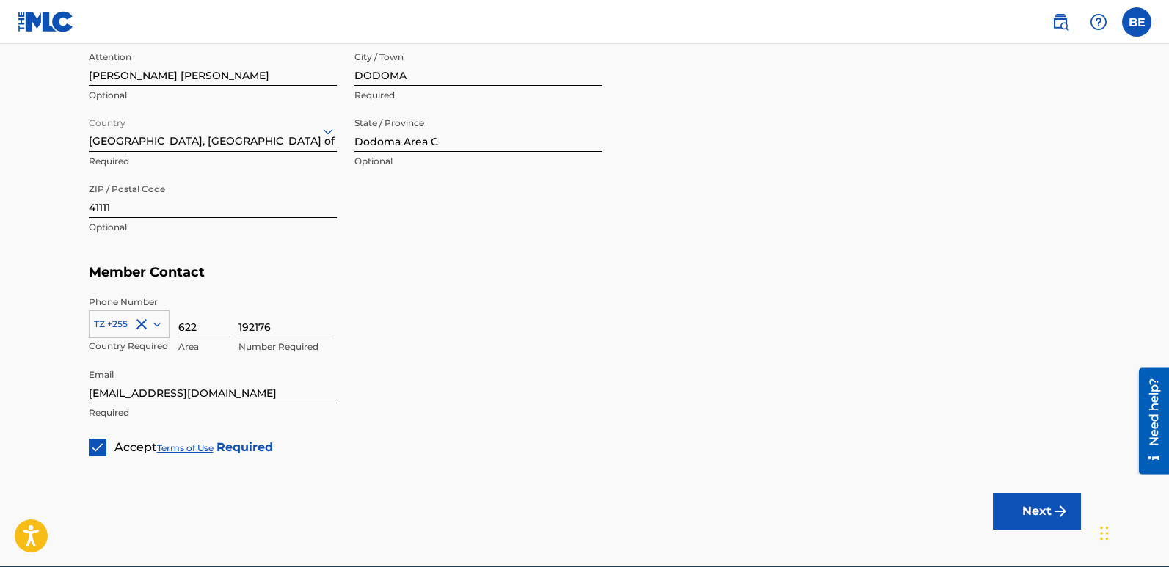
scroll to position [734, 0]
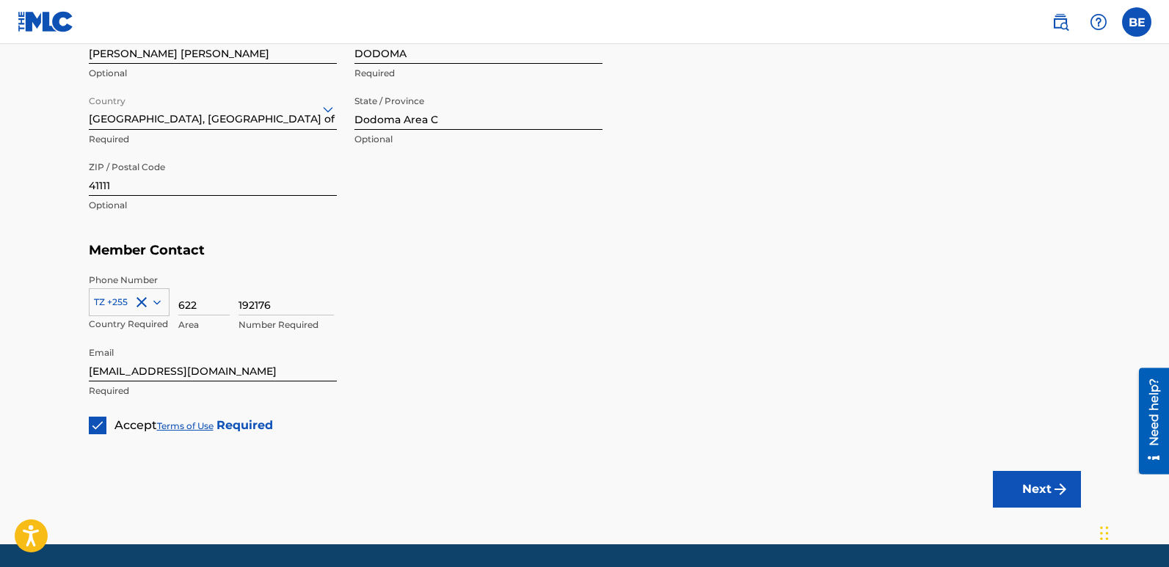
click at [1036, 487] on button "Next" at bounding box center [1037, 489] width 88 height 37
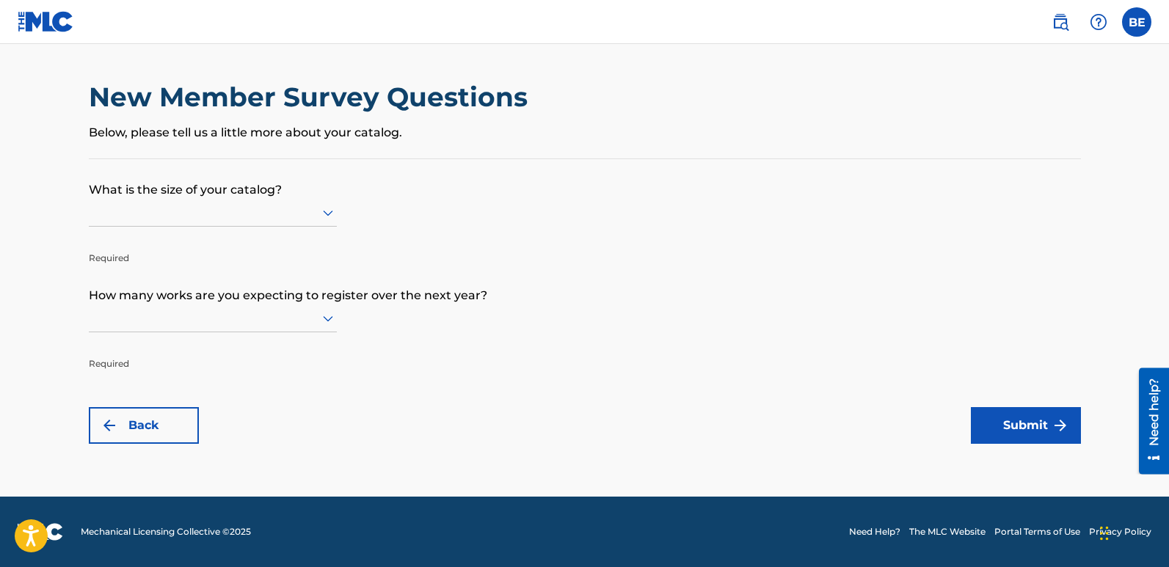
click at [322, 211] on icon at bounding box center [328, 213] width 18 height 18
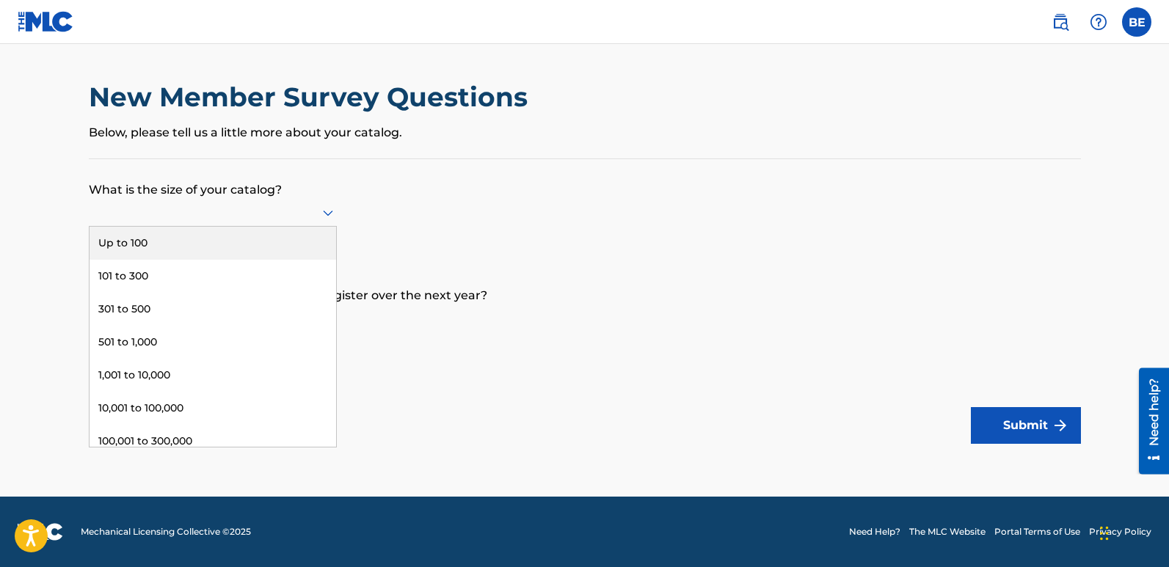
click at [360, 217] on form "What is the size of your catalog? 9 results available. Use Up and Down to choos…" at bounding box center [585, 301] width 992 height 285
click at [275, 199] on div at bounding box center [213, 213] width 248 height 28
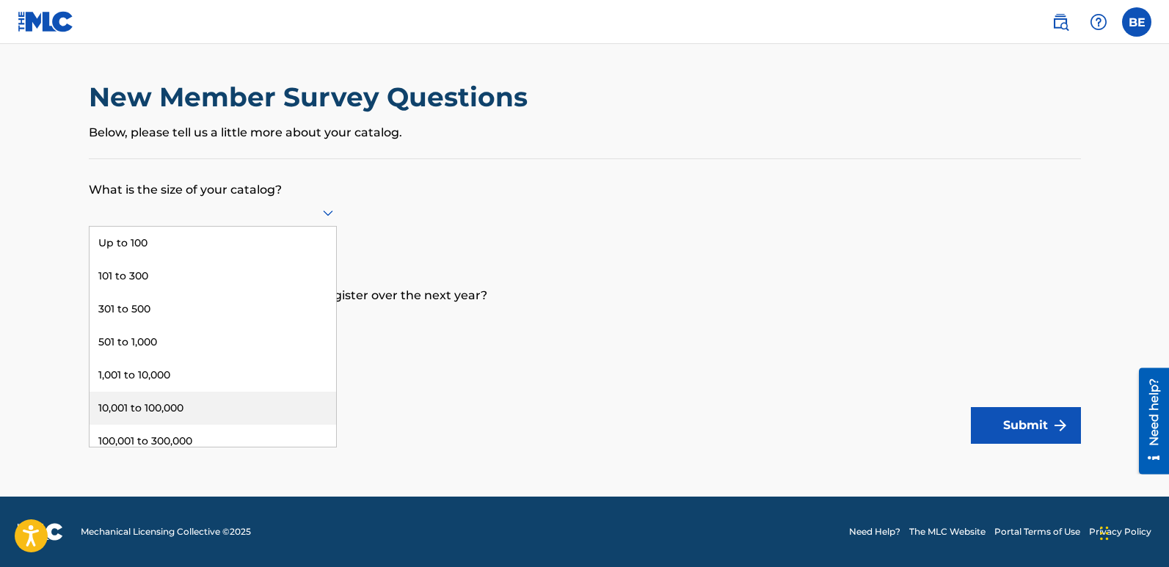
scroll to position [77, 0]
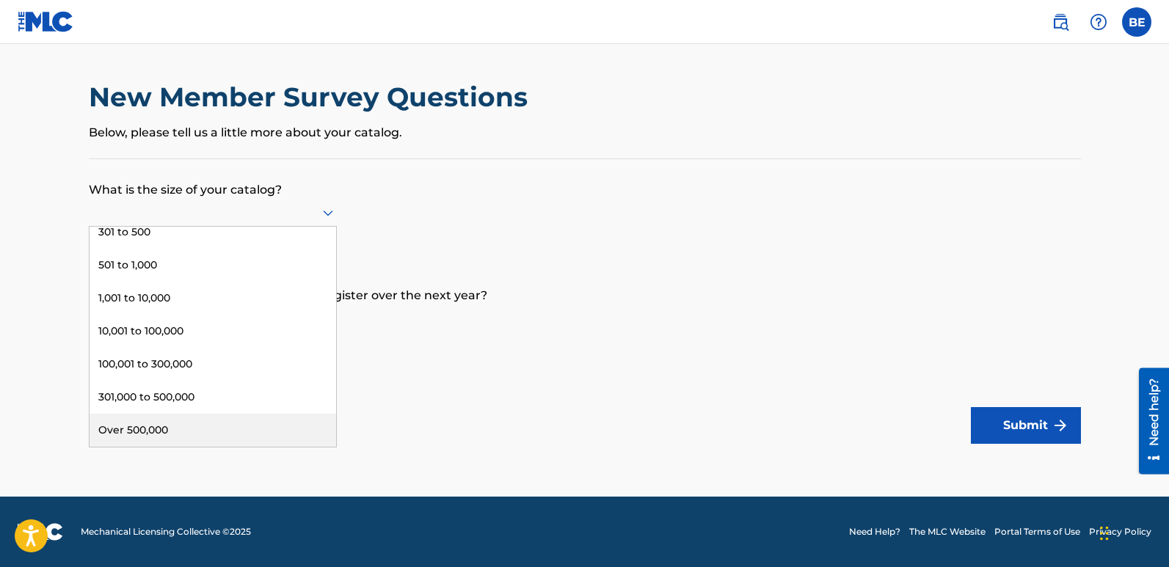
click at [176, 426] on div "Over 500,000" at bounding box center [213, 430] width 247 height 33
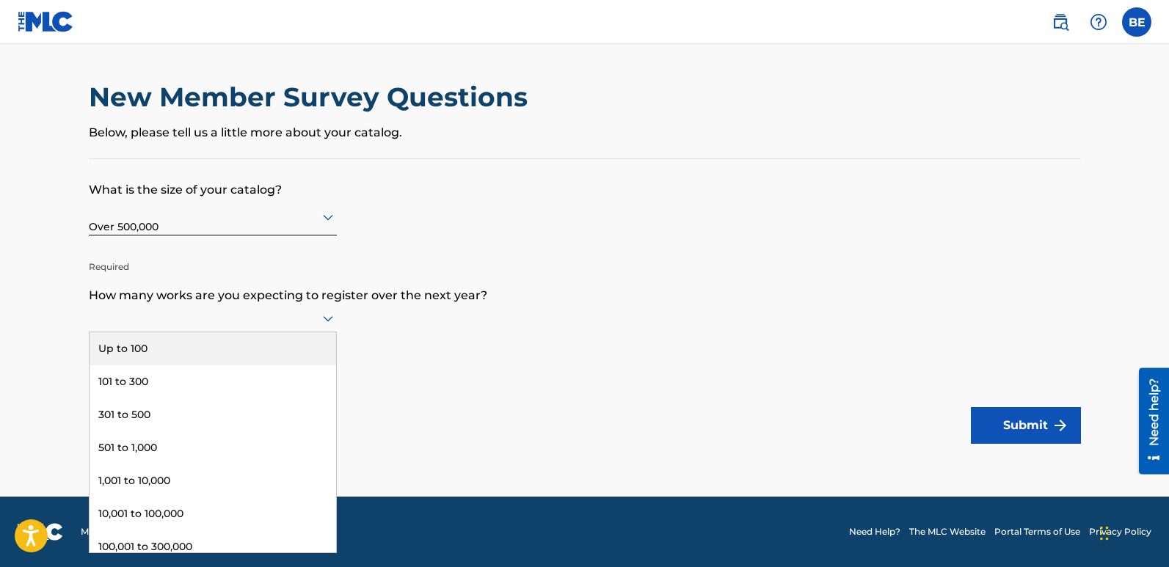
click at [327, 318] on icon at bounding box center [328, 319] width 18 height 18
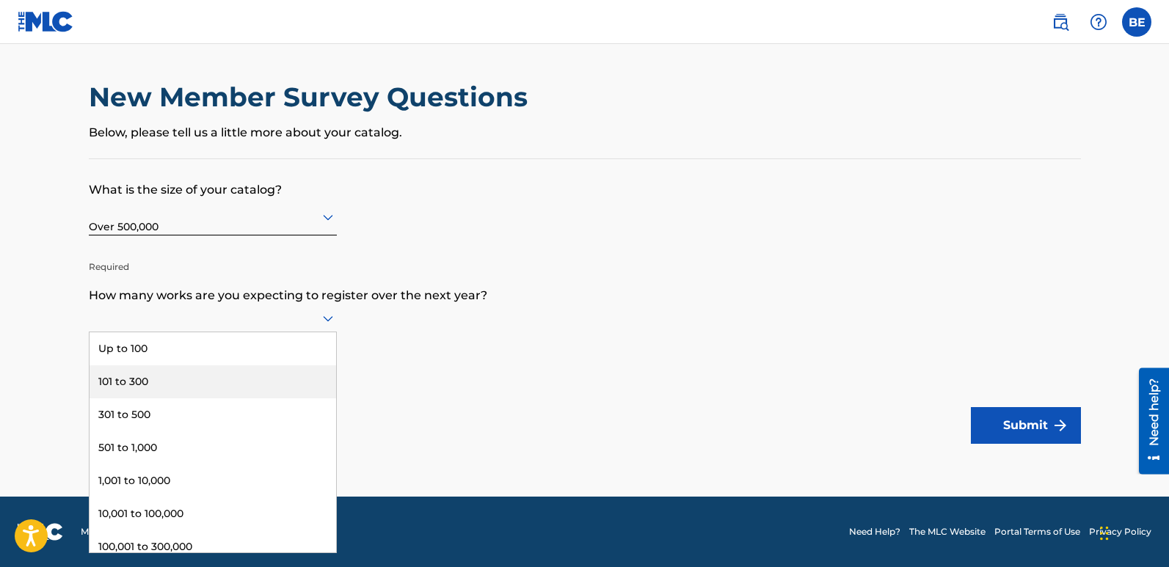
click at [134, 381] on div "101 to 300" at bounding box center [213, 382] width 247 height 33
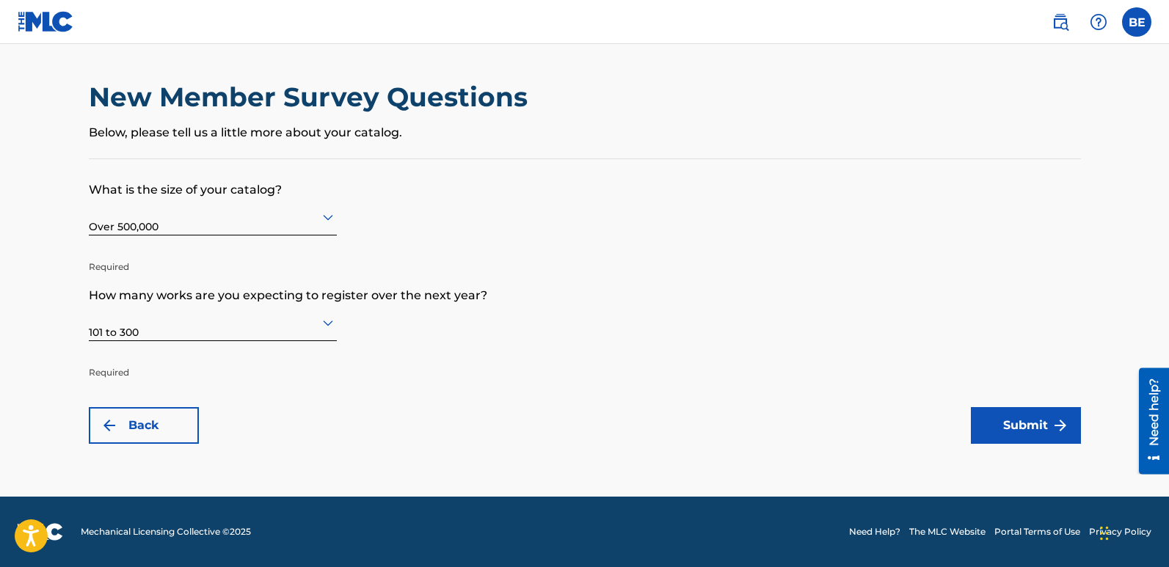
click at [1016, 423] on button "Submit" at bounding box center [1026, 425] width 110 height 37
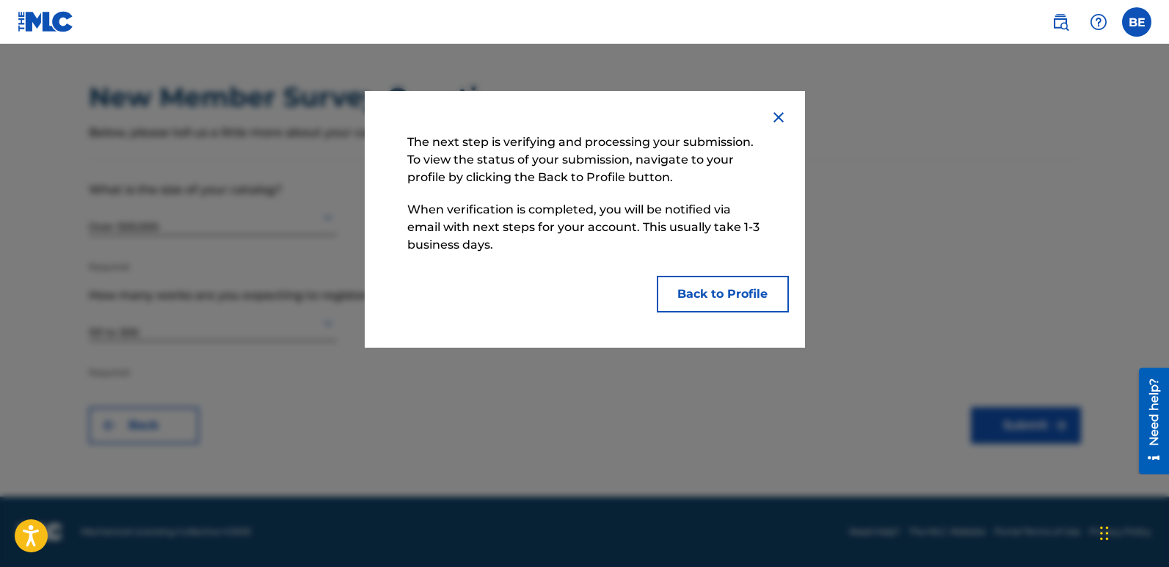
click at [712, 297] on button "Back to Profile" at bounding box center [723, 294] width 132 height 37
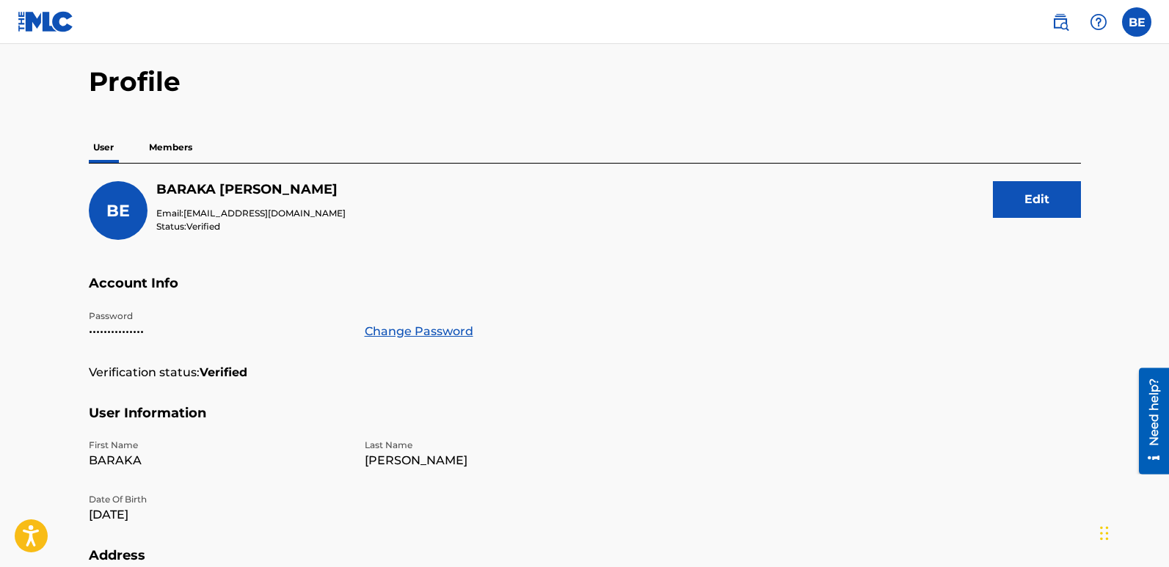
scroll to position [73, 0]
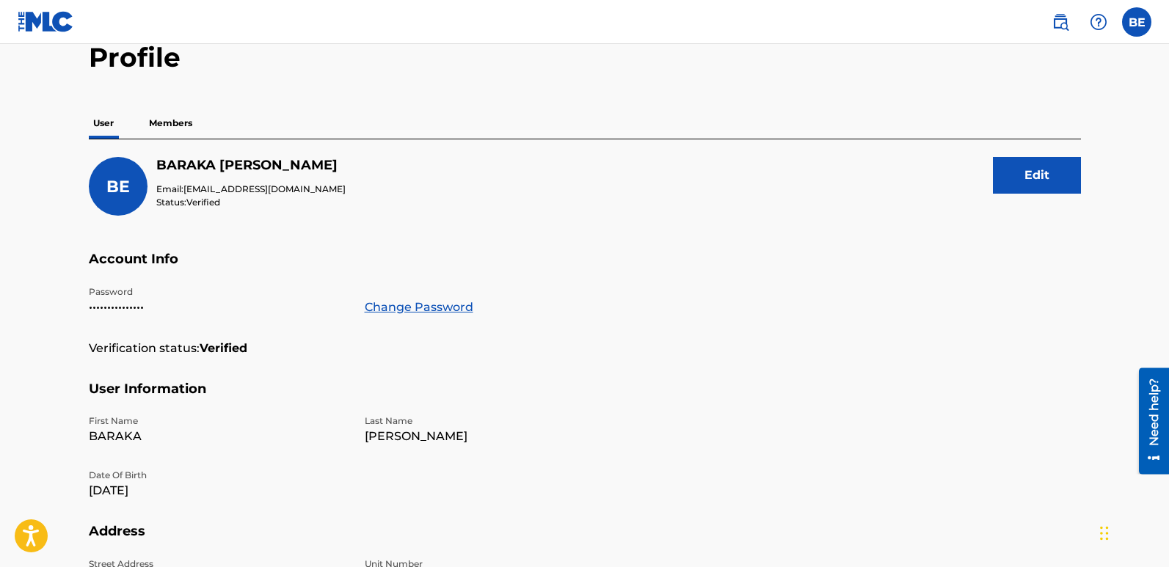
click at [178, 125] on p "Members" at bounding box center [171, 123] width 52 height 31
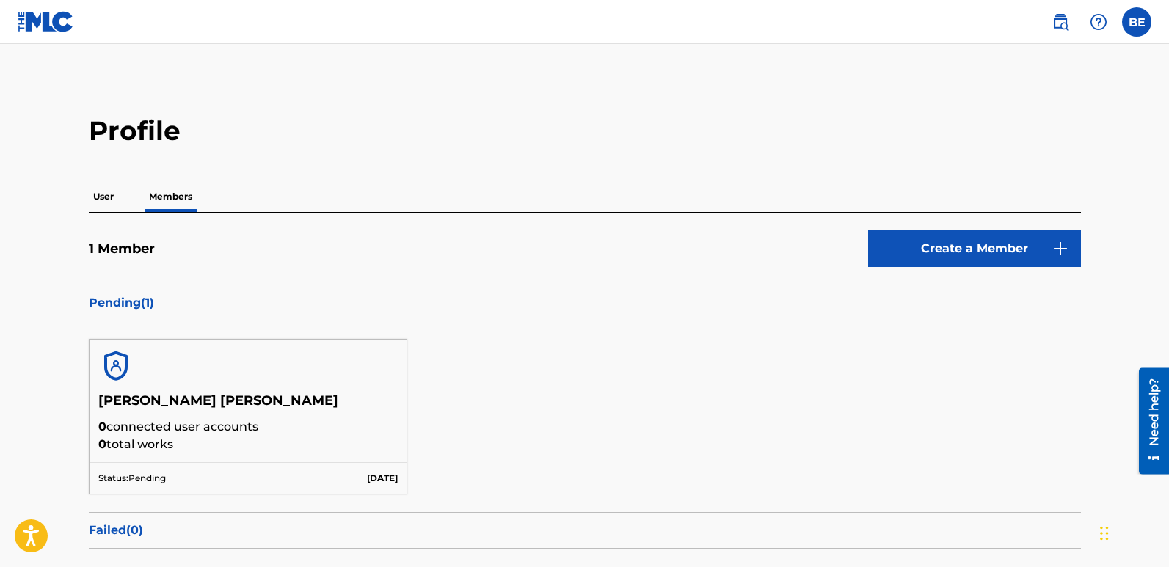
click at [113, 192] on p "User" at bounding box center [103, 196] width 29 height 31
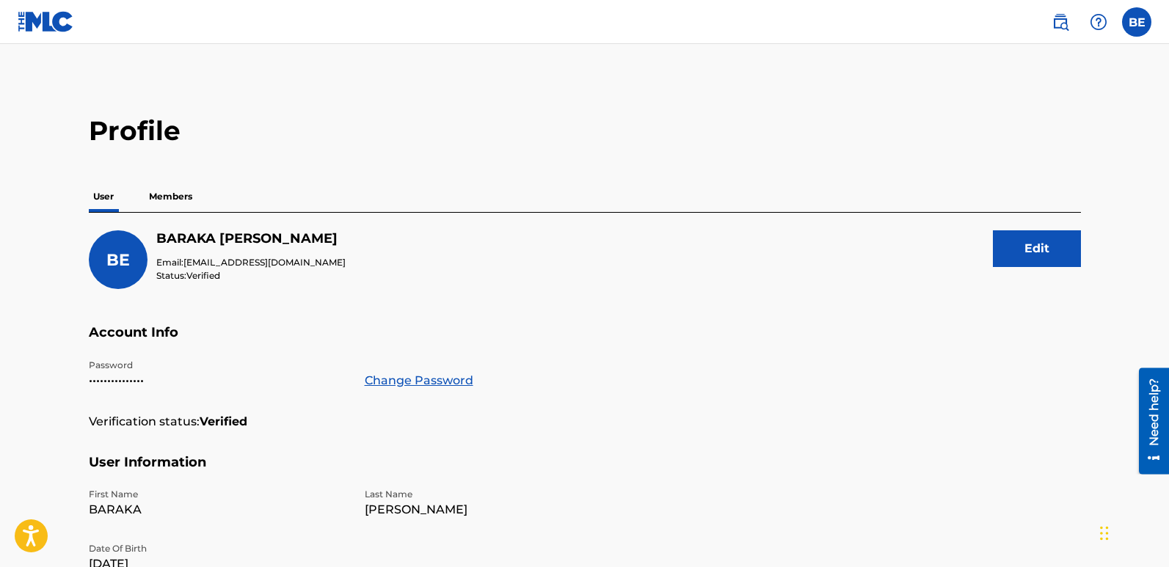
click at [51, 21] on img at bounding box center [46, 21] width 57 height 21
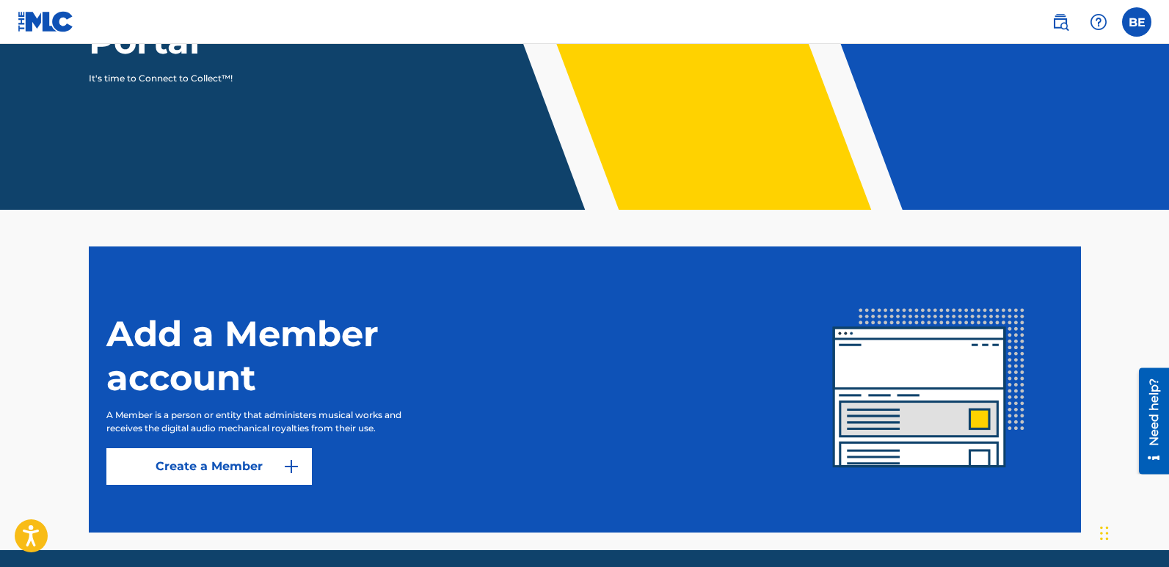
scroll to position [274, 0]
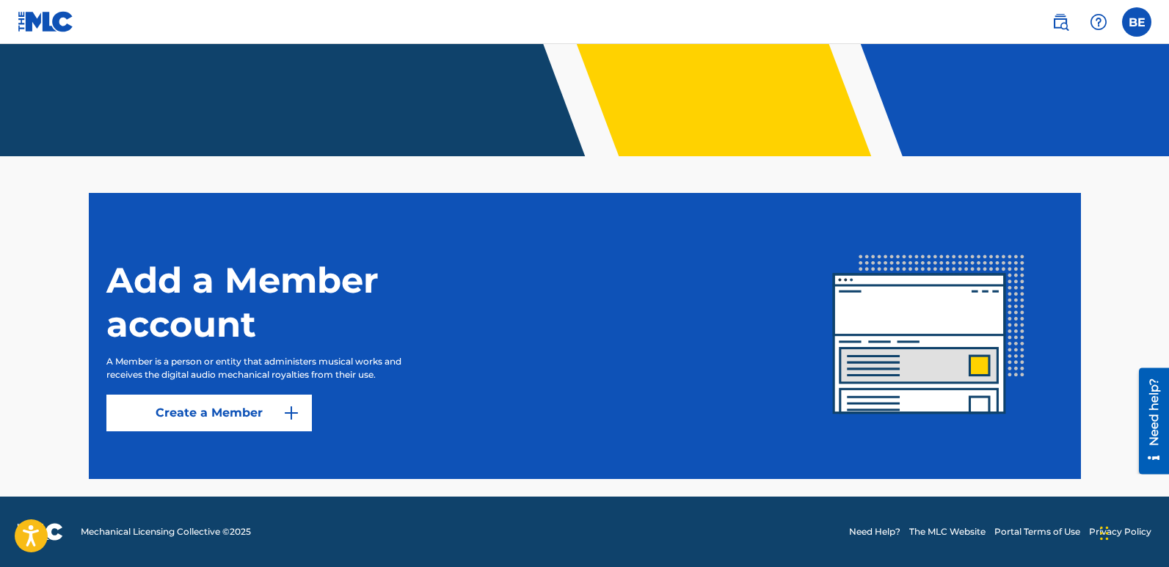
click at [1146, 18] on label at bounding box center [1136, 21] width 29 height 29
click at [1137, 22] on input "BE BARAKA EDWARD mopsbeats47@gmail.com Notification Preferences Profile Log out" at bounding box center [1137, 22] width 0 height 0
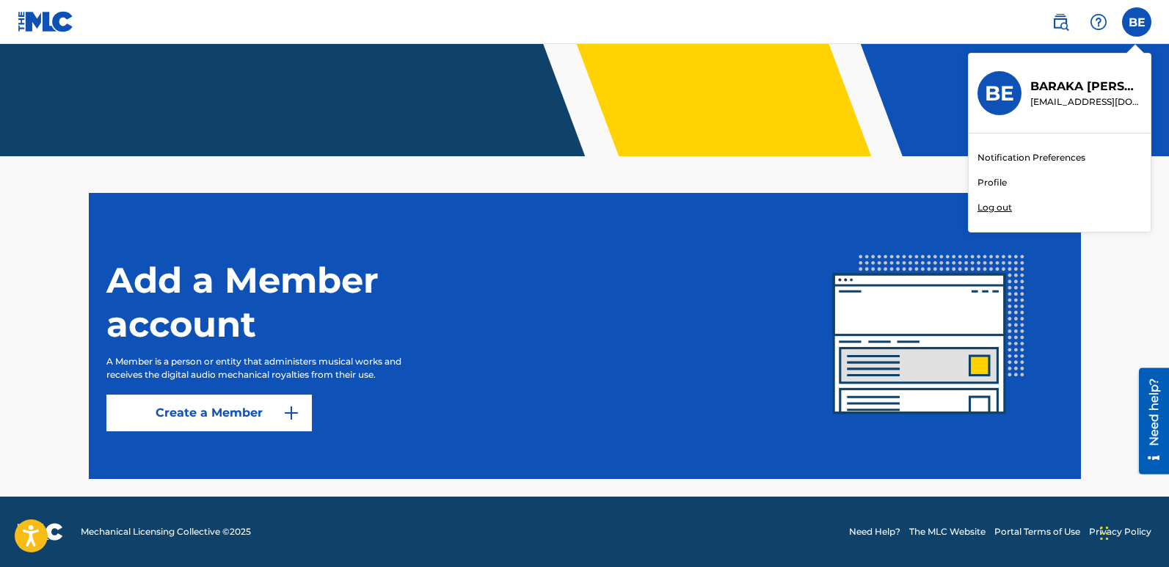
click at [984, 183] on link "Profile" at bounding box center [992, 182] width 29 height 13
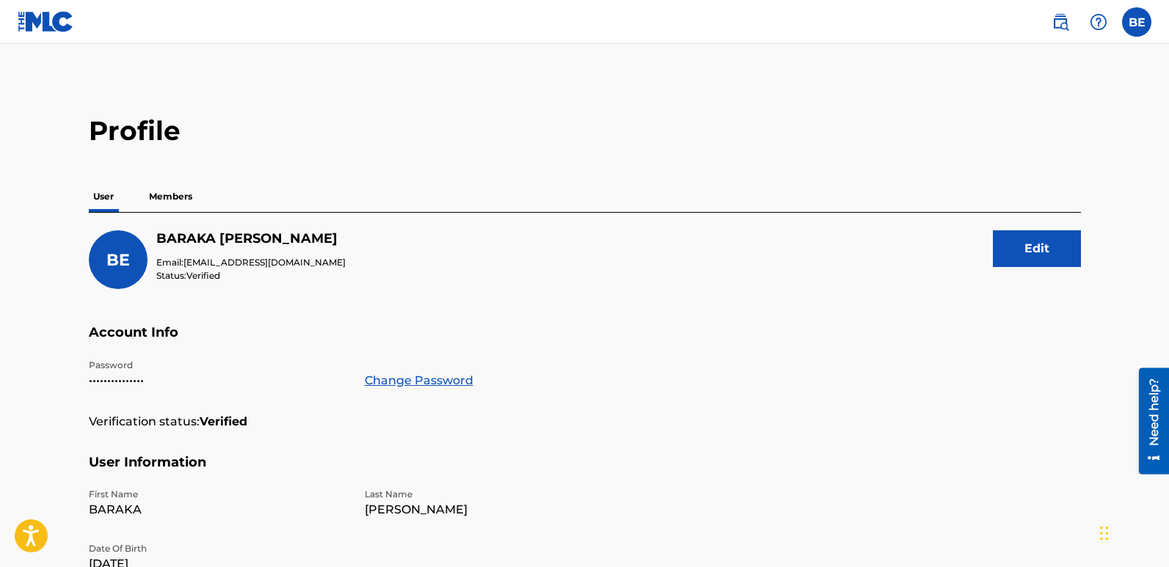
click at [46, 21] on img at bounding box center [46, 21] width 57 height 21
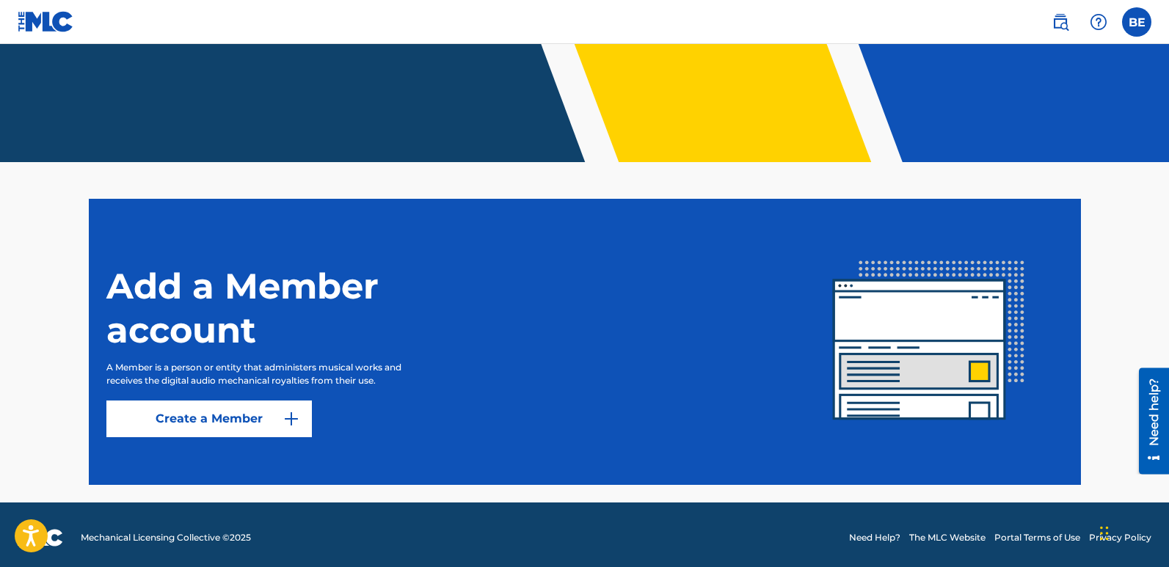
scroll to position [274, 0]
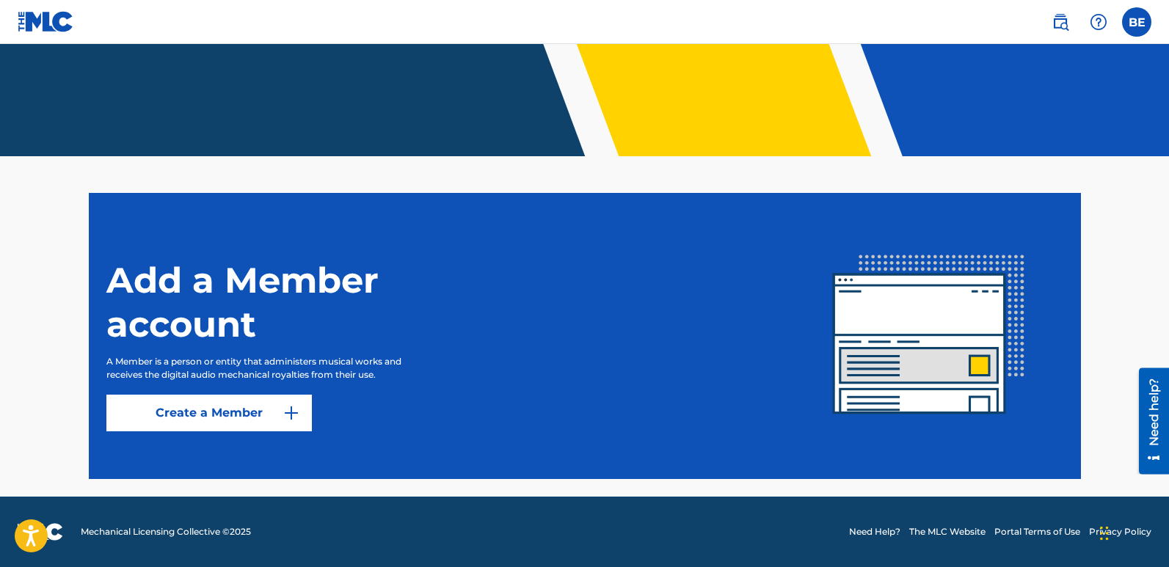
click at [201, 404] on link "Create a Member" at bounding box center [209, 413] width 206 height 37
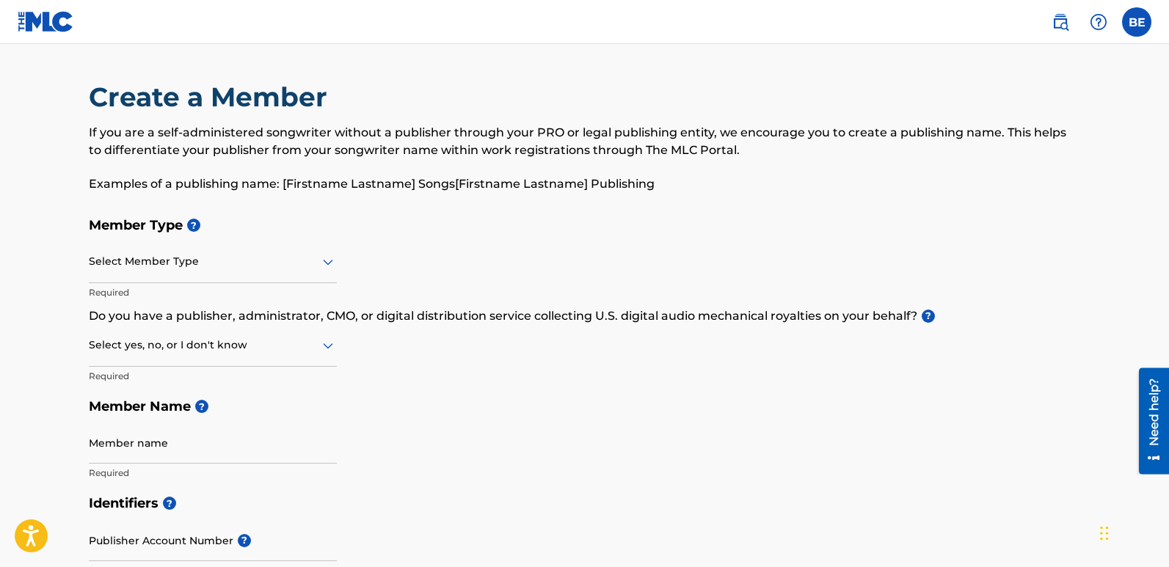
click at [54, 23] on img at bounding box center [46, 21] width 57 height 21
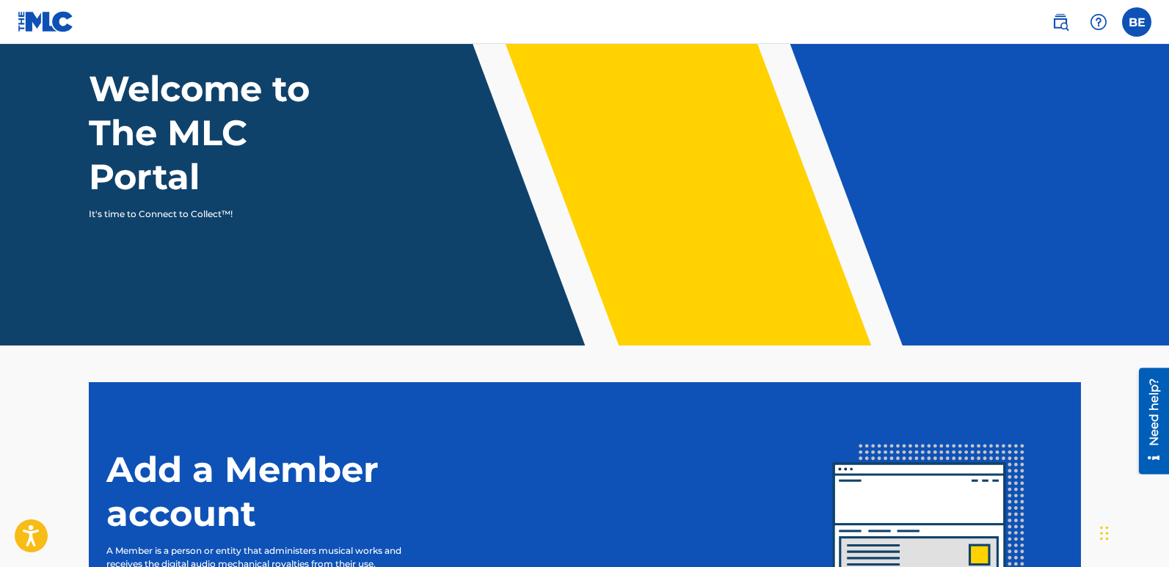
scroll to position [274, 0]
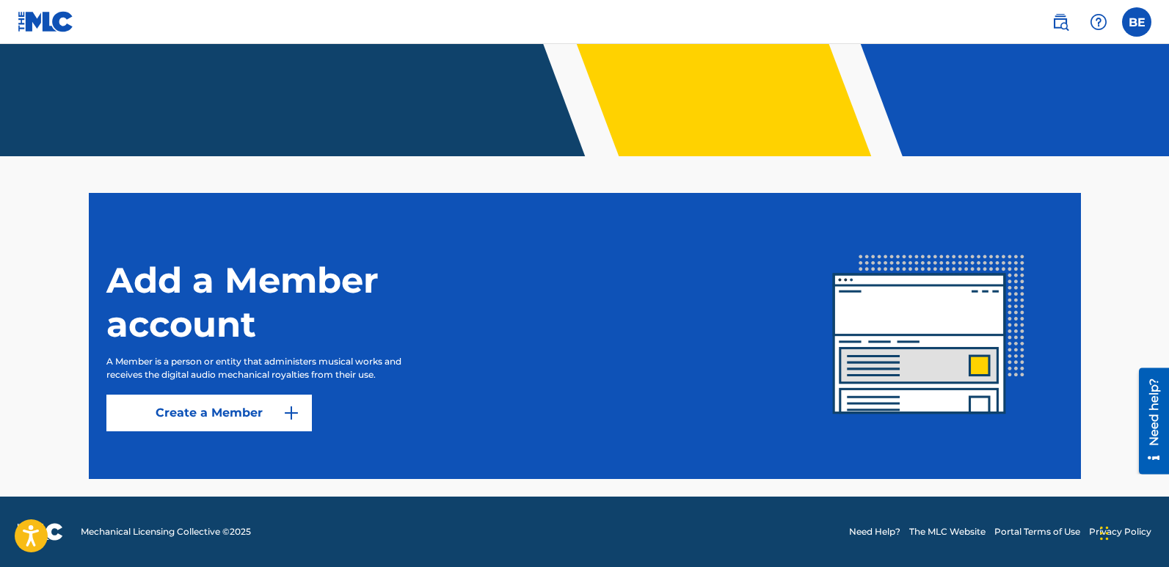
click at [1004, 335] on img at bounding box center [929, 336] width 269 height 269
click at [959, 330] on img at bounding box center [929, 336] width 269 height 269
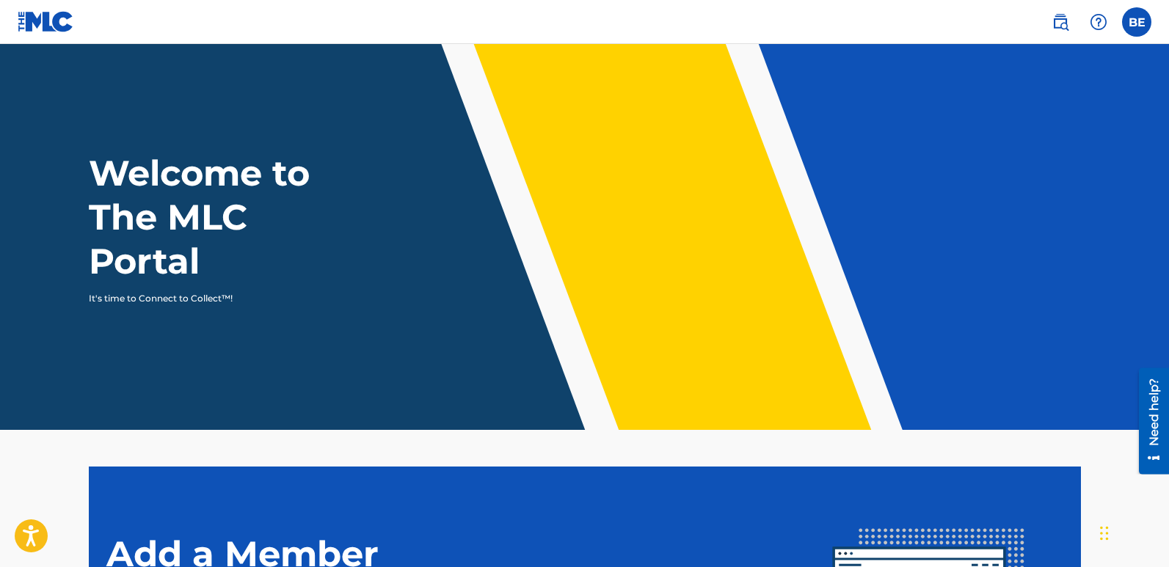
click at [1136, 22] on label at bounding box center [1136, 21] width 29 height 29
click at [1137, 22] on input "BE BARAKA EDWARD mopsbeats47@gmail.com Notification Preferences Profile Log out" at bounding box center [1137, 22] width 0 height 0
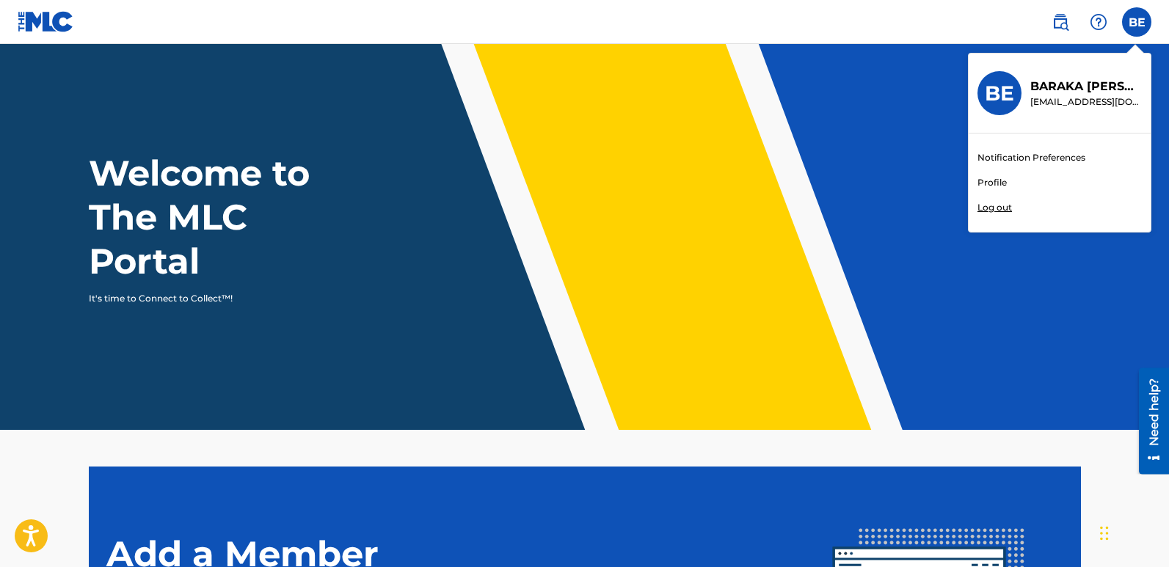
click at [1003, 95] on h3 "BE" at bounding box center [999, 94] width 29 height 26
click at [1137, 22] on input "BE BARAKA EDWARD mopsbeats47@gmail.com Notification Preferences Profile Log out" at bounding box center [1137, 22] width 0 height 0
click at [1048, 156] on link "Notification Preferences" at bounding box center [1032, 157] width 108 height 13
